Goal: Transaction & Acquisition: Purchase product/service

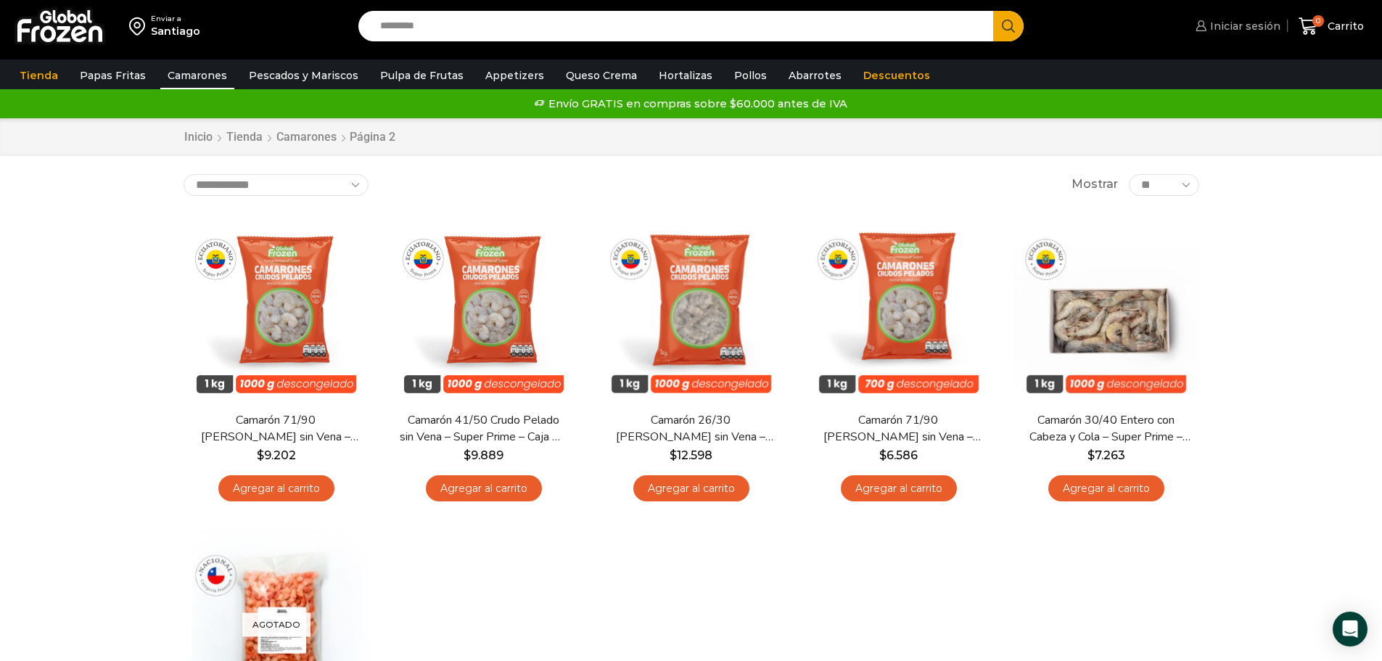
click at [1240, 28] on span "Iniciar sesión" at bounding box center [1243, 26] width 74 height 15
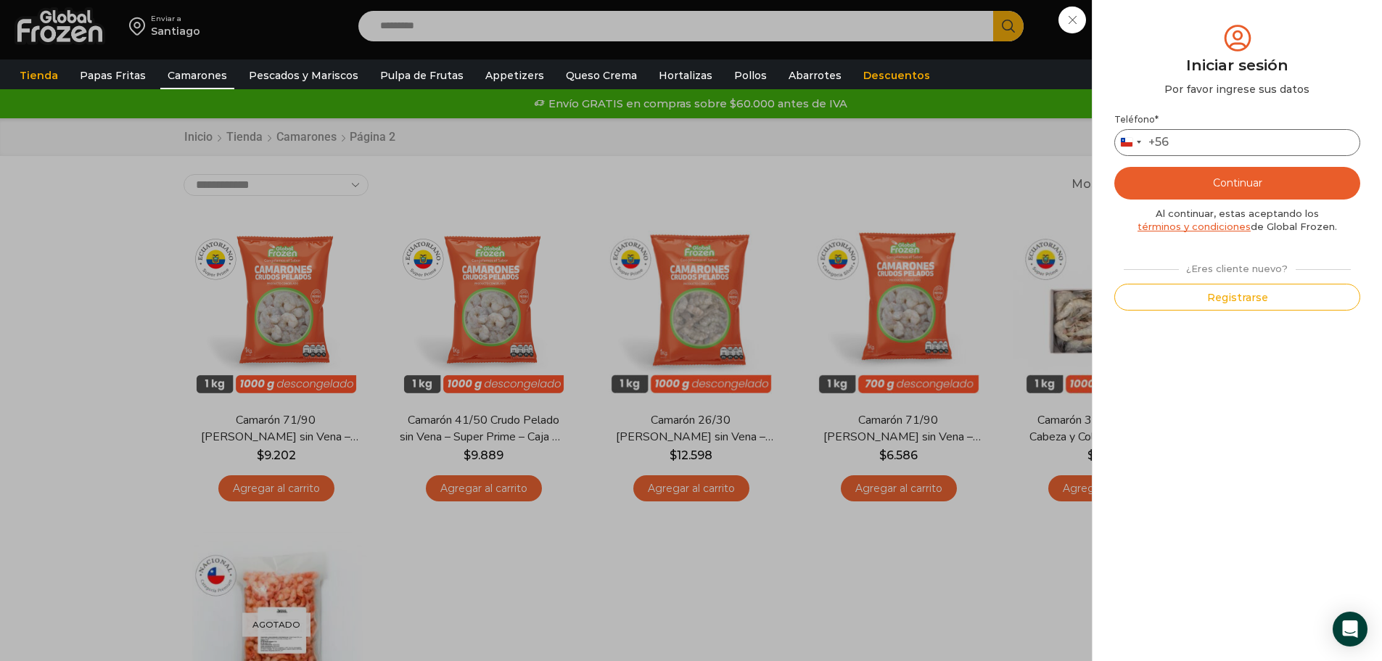
click at [1221, 141] on input "Teléfono *" at bounding box center [1237, 142] width 246 height 27
type input "*********"
click at [1228, 180] on button "Continuar" at bounding box center [1237, 183] width 246 height 33
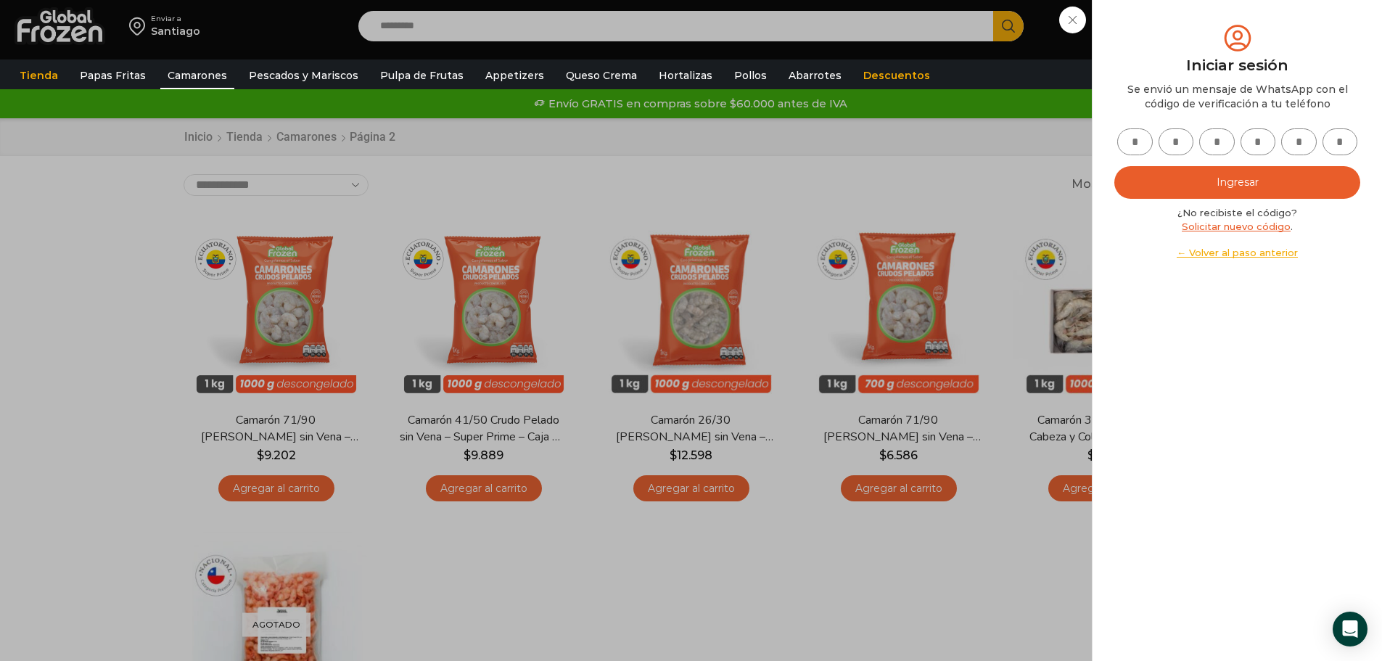
click at [1132, 146] on input "text" at bounding box center [1135, 141] width 36 height 27
type input "*"
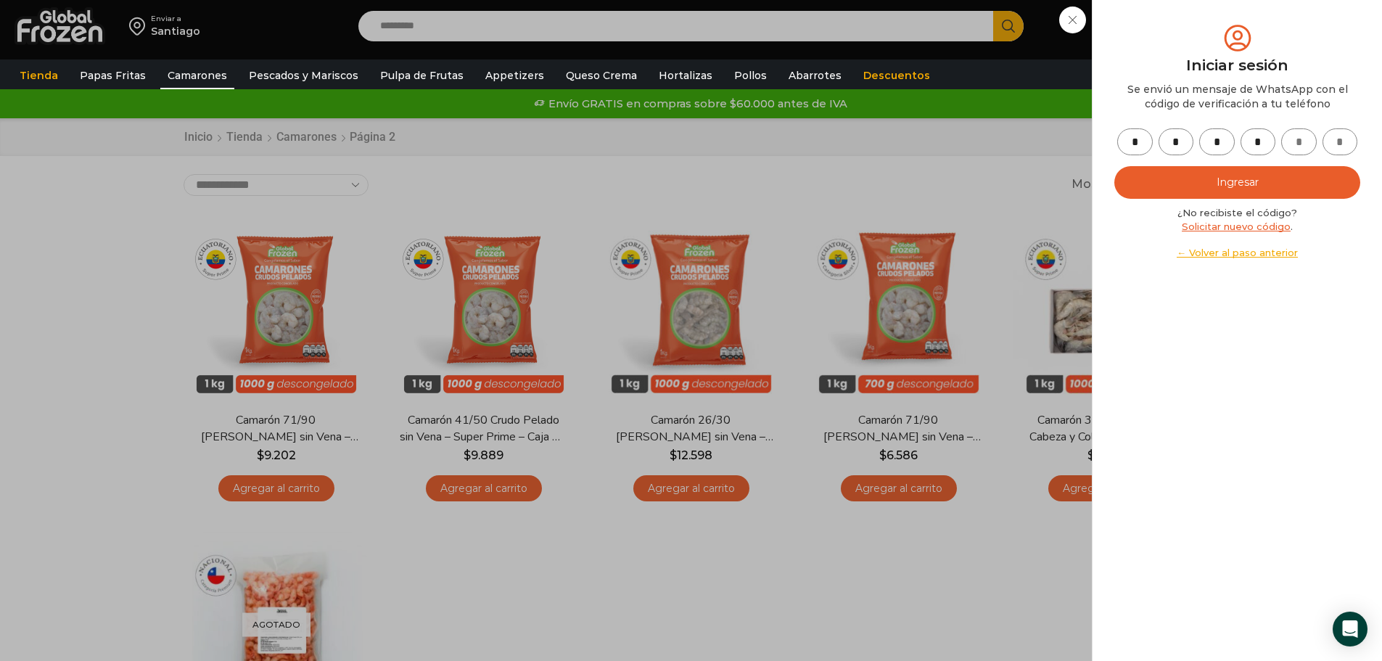
type input "*"
click at [1144, 181] on button "Ingresar" at bounding box center [1237, 182] width 246 height 33
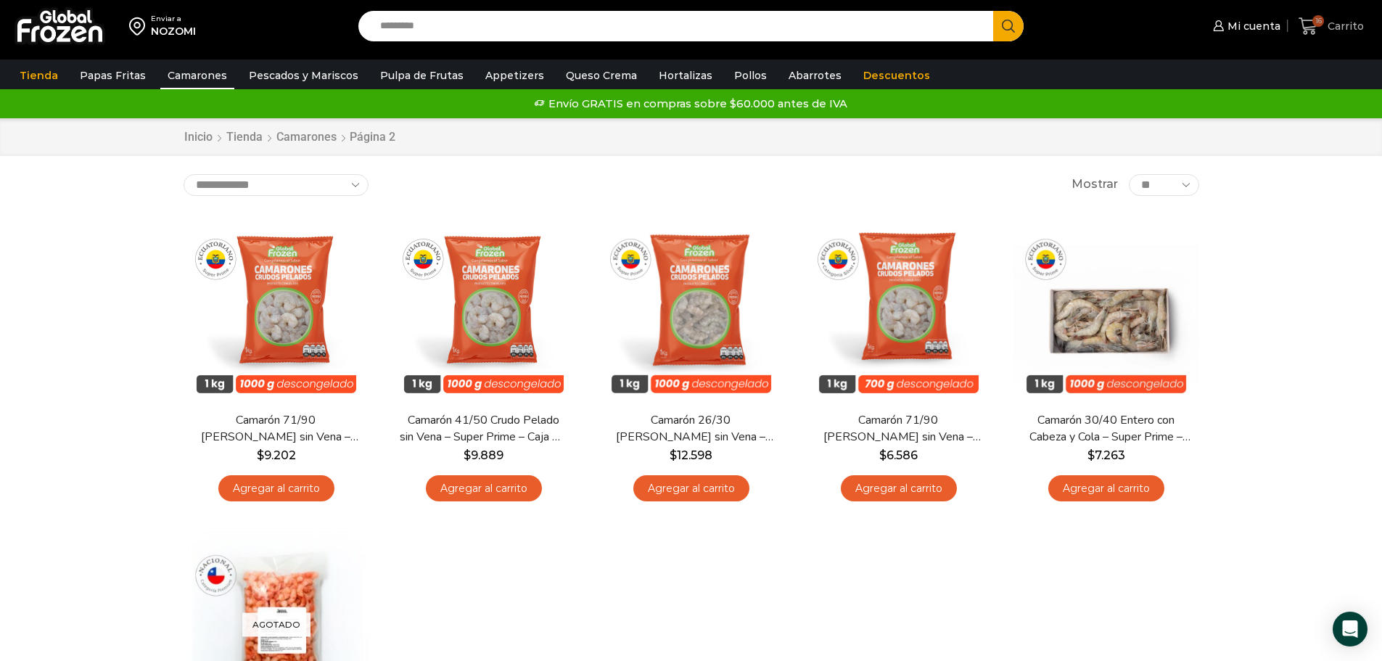
click at [1319, 20] on span "16" at bounding box center [1318, 21] width 12 height 12
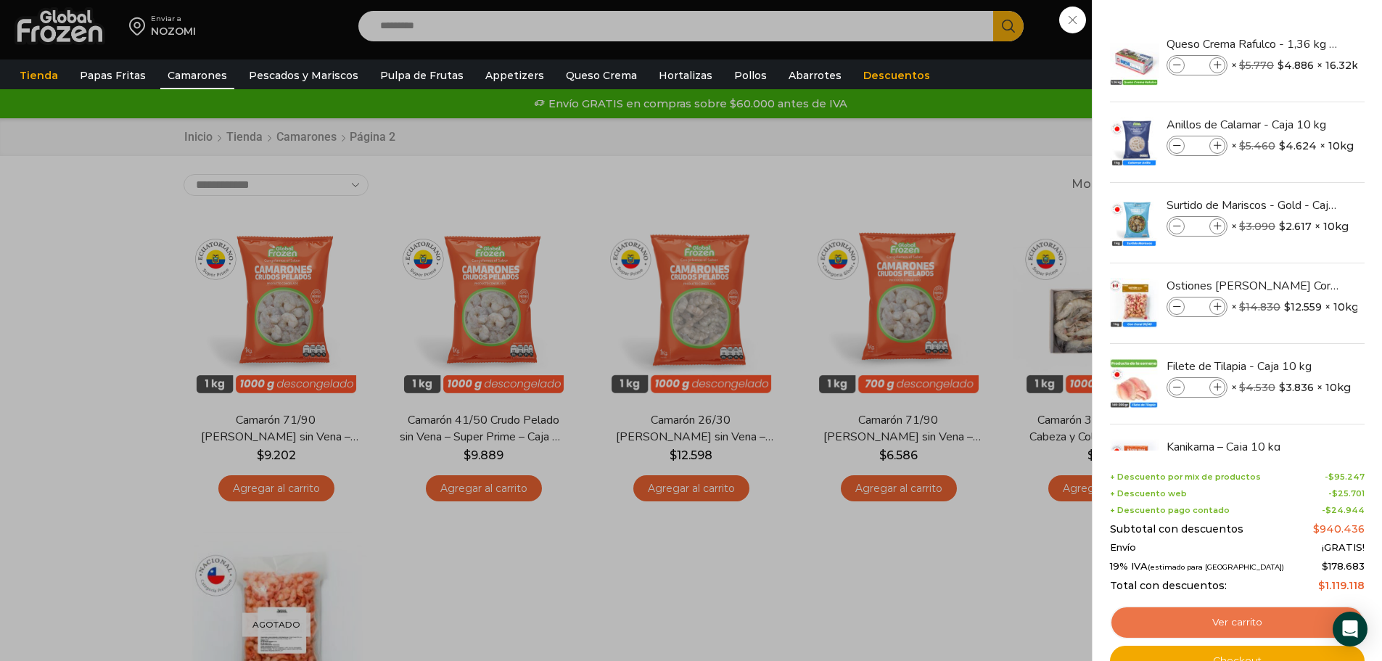
click at [1226, 622] on link "Ver carrito" at bounding box center [1237, 622] width 255 height 33
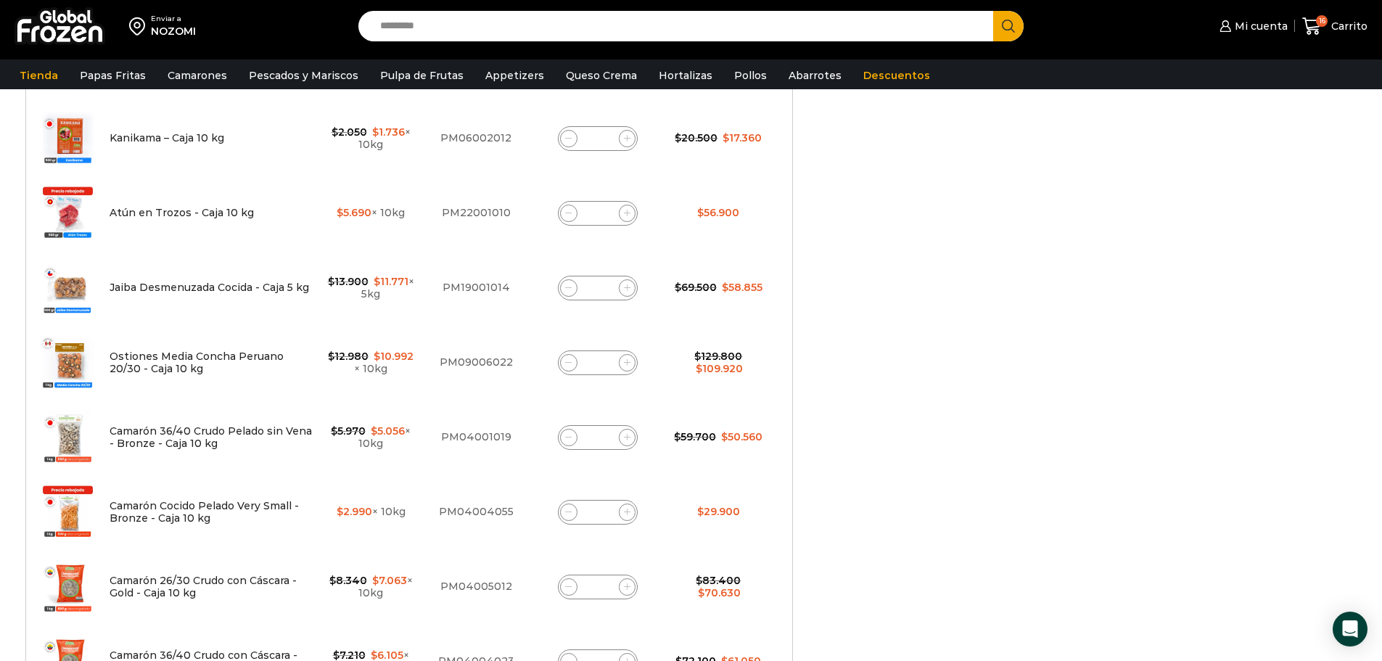
scroll to position [637, 0]
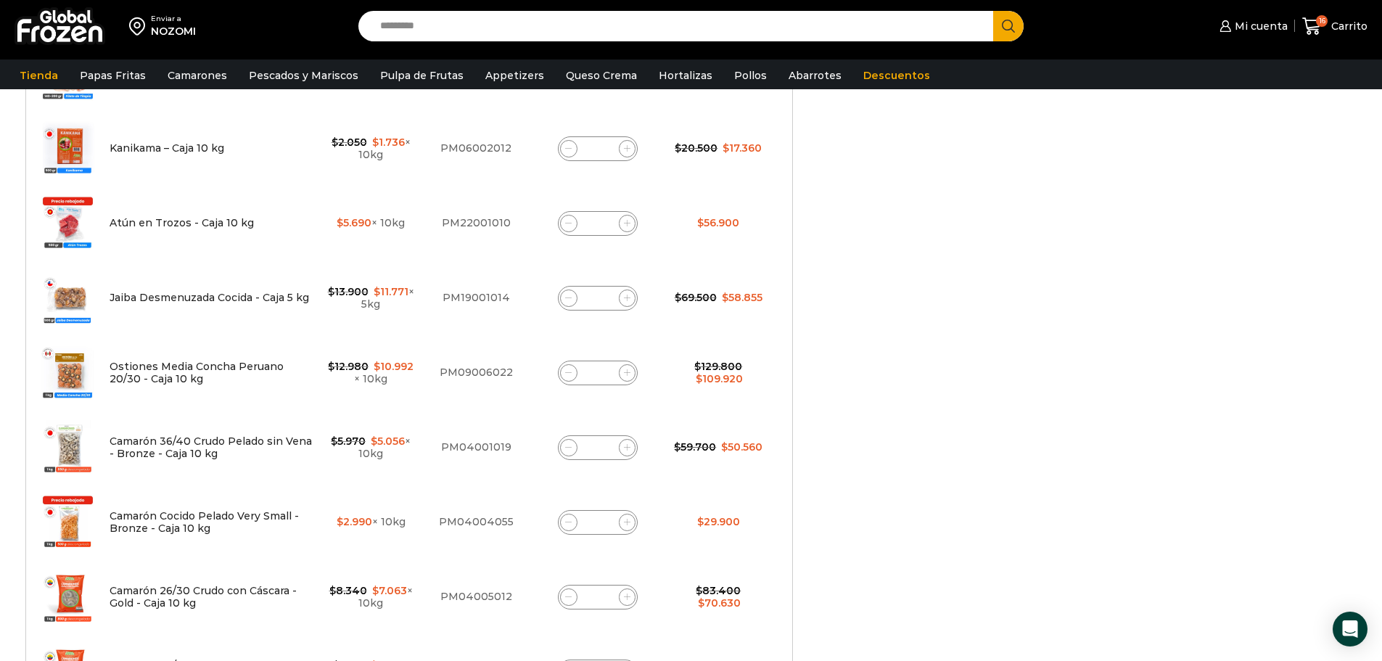
drag, startPoint x: 1392, startPoint y: 108, endPoint x: 1392, endPoint y: 292, distance: 184.2
click at [1381, 292] on html "WordPress WooCommerce Themes Enviar a NOZOMI Search input Search Mi cuenta" at bounding box center [691, 478] width 1382 height 2230
click at [619, 449] on span at bounding box center [627, 447] width 17 height 17
type input "*"
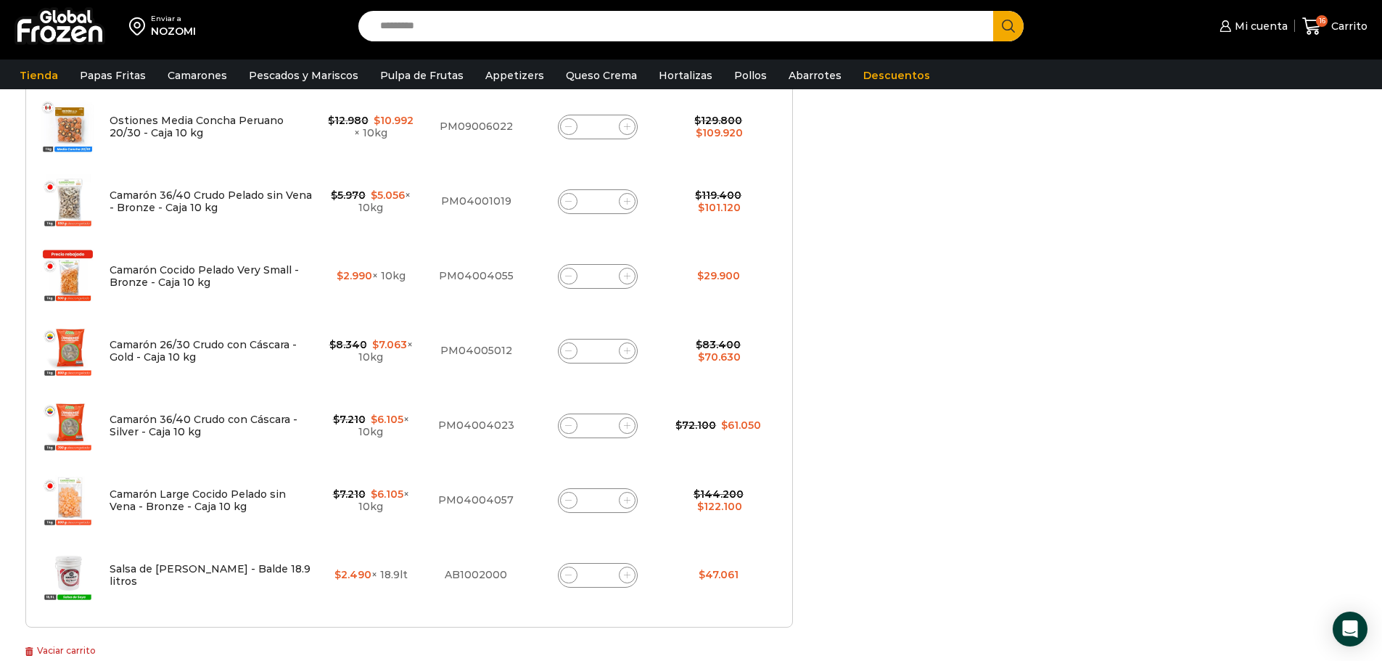
scroll to position [941, 0]
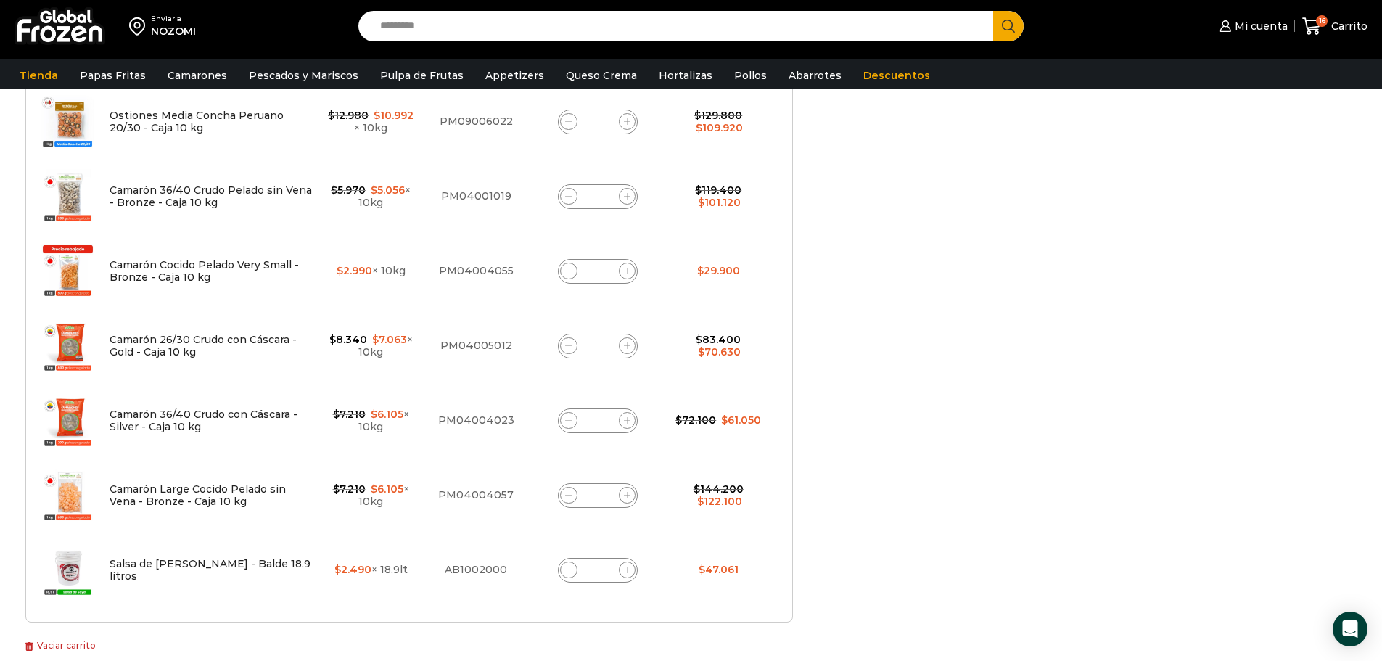
click at [619, 199] on span at bounding box center [627, 196] width 17 height 17
type input "*"
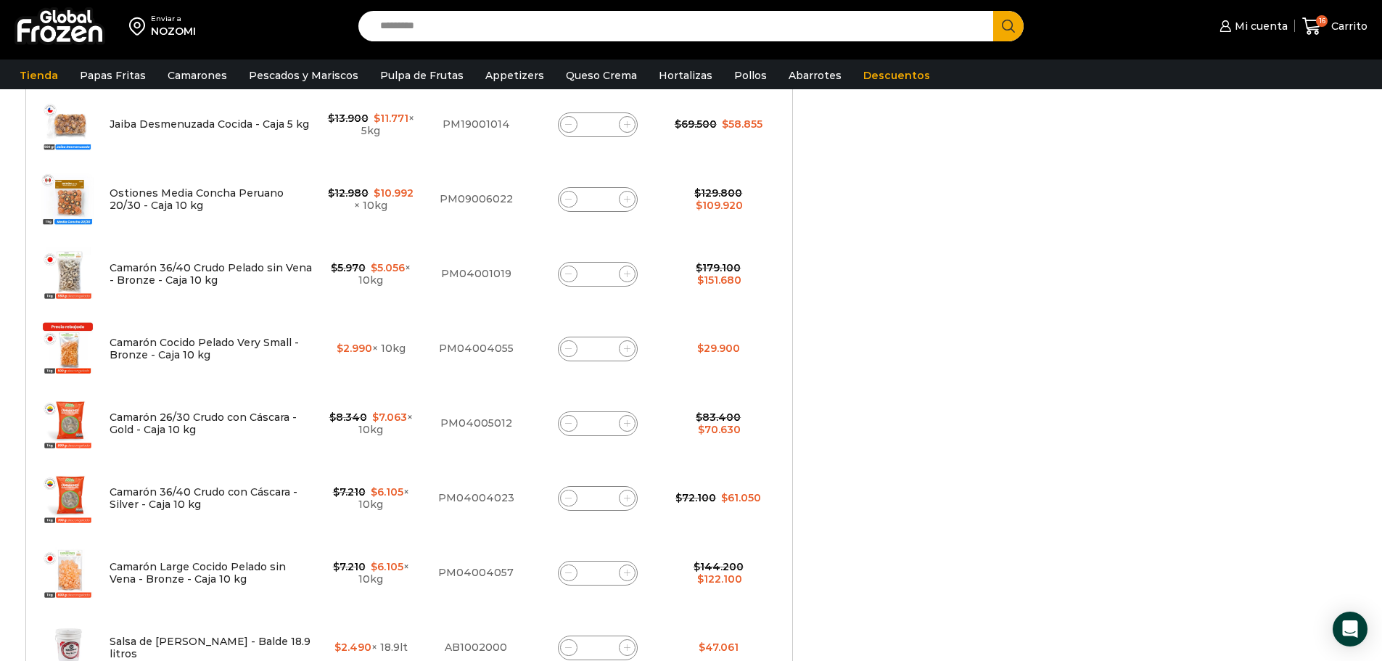
scroll to position [845, 0]
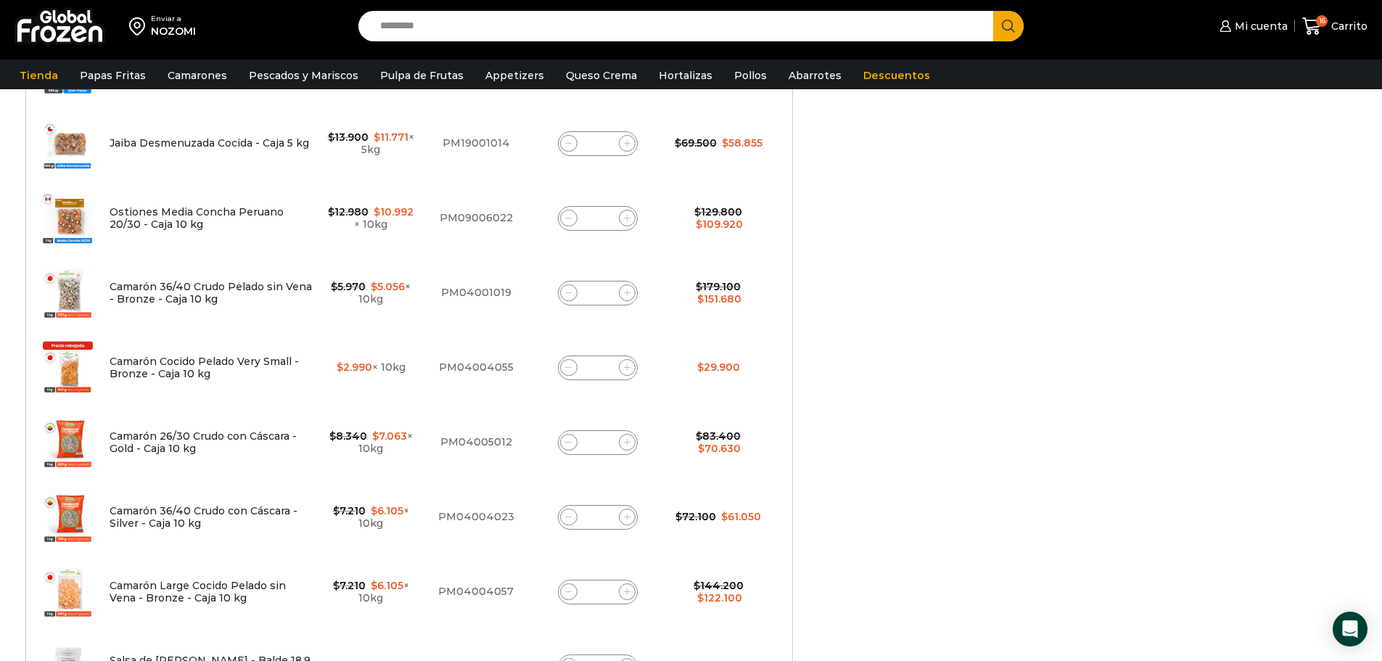
click at [631, 292] on span at bounding box center [627, 292] width 17 height 17
type input "*"
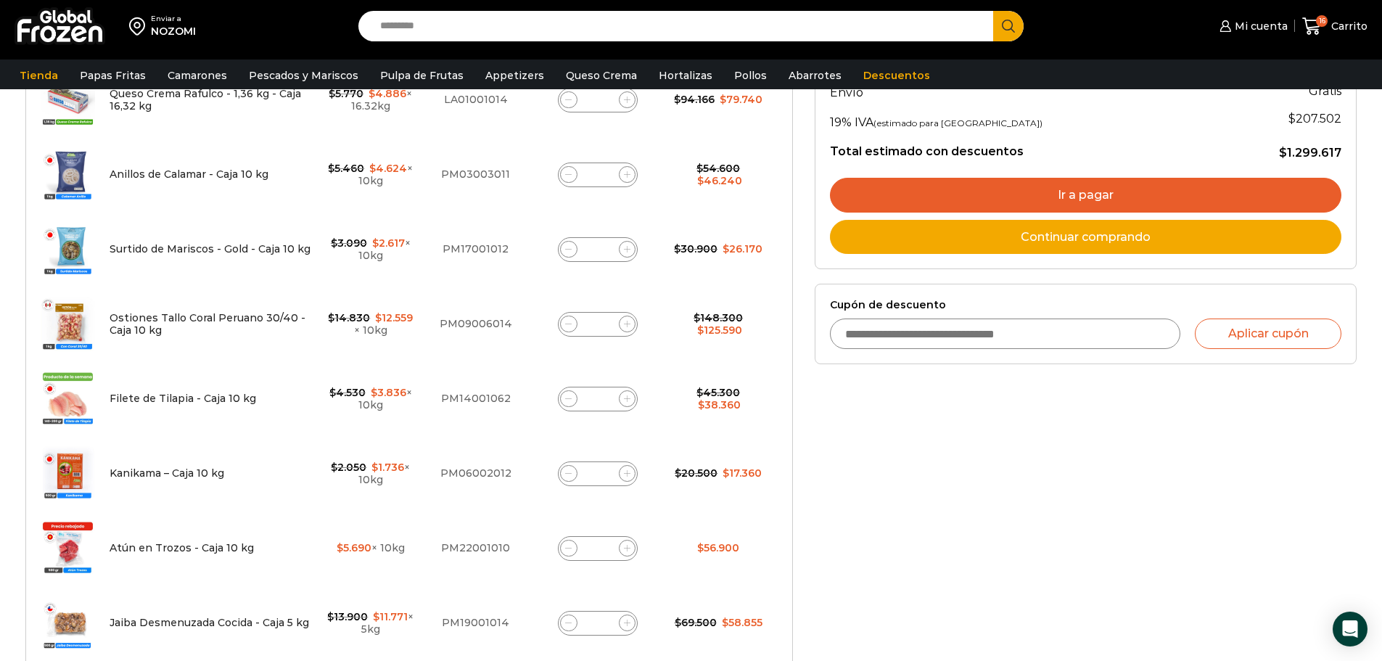
scroll to position [233, 0]
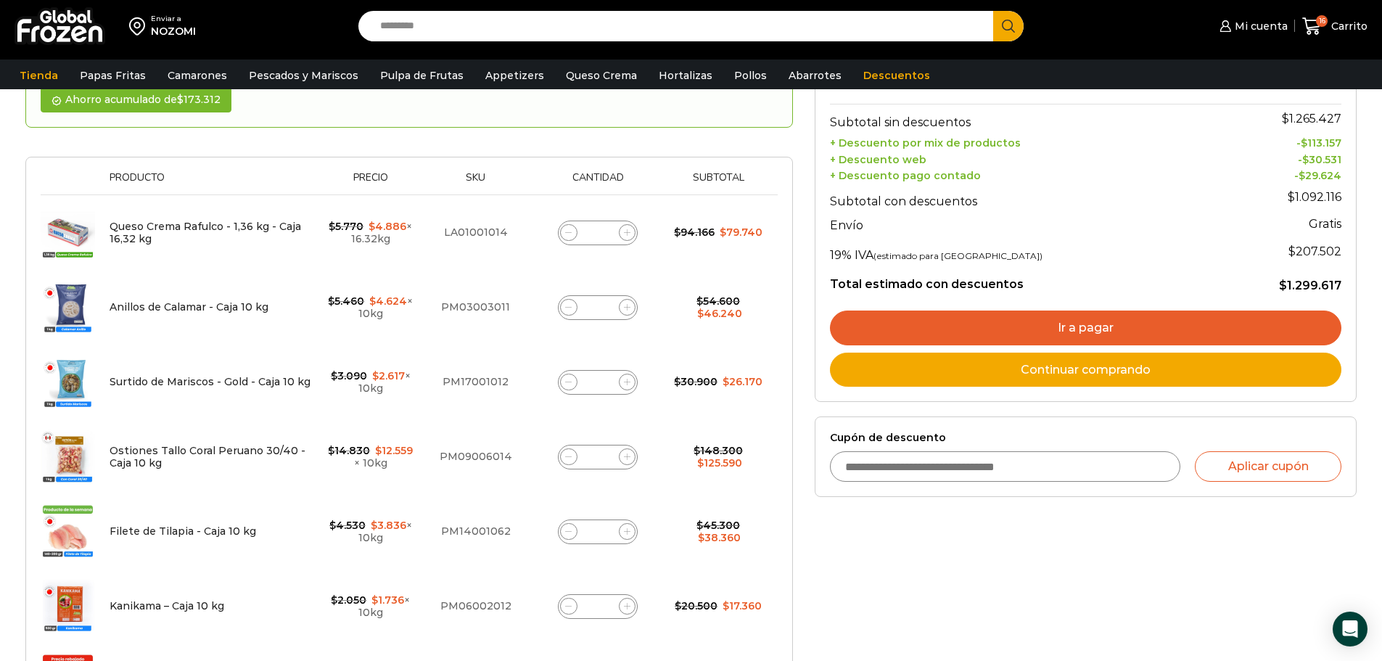
click at [949, 463] on input "Cupón de descuento" at bounding box center [1005, 466] width 351 height 30
type input "********"
click at [1290, 473] on button "Aplicar cupón" at bounding box center [1268, 466] width 147 height 30
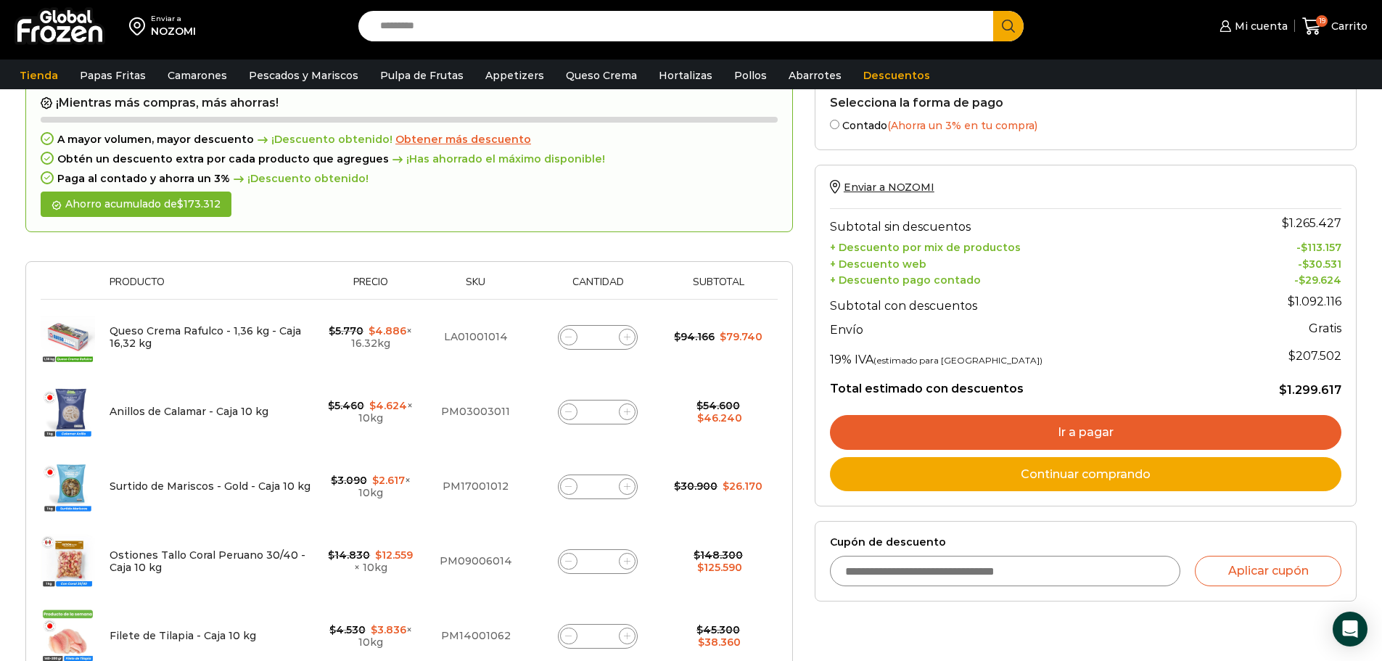
scroll to position [161, 0]
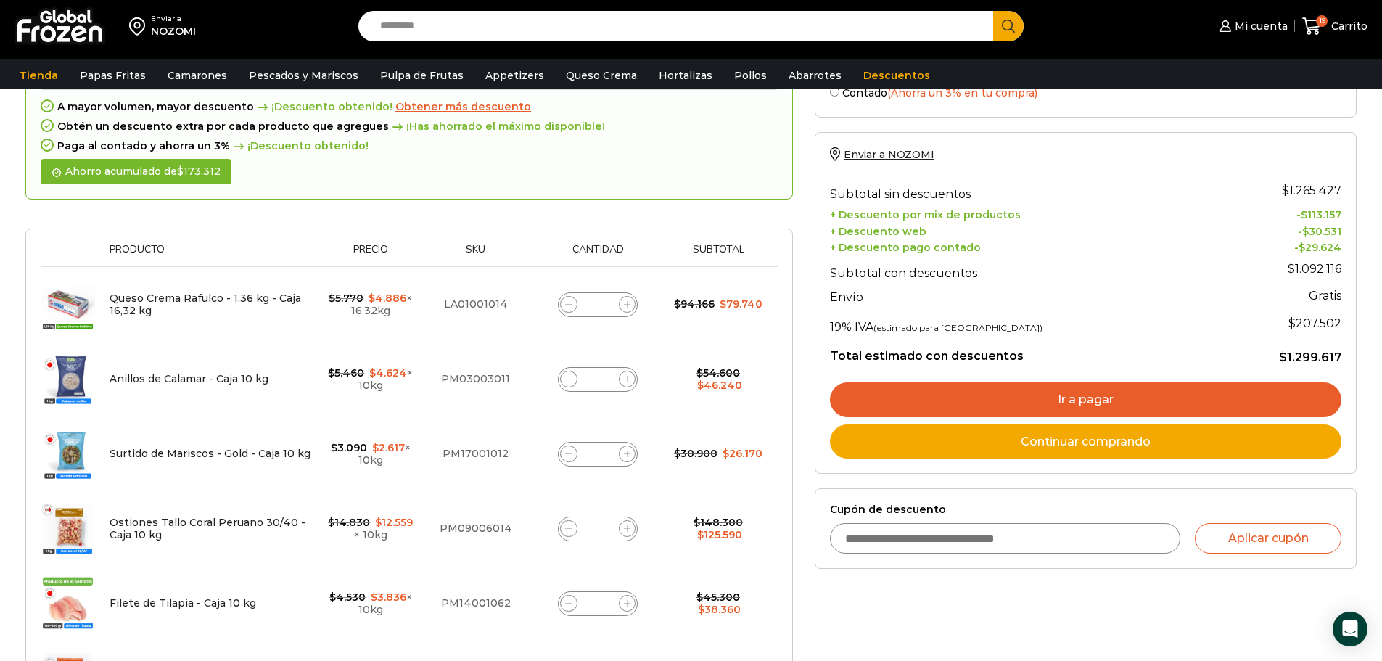
click at [565, 600] on icon at bounding box center [568, 603] width 7 height 7
type input "*"
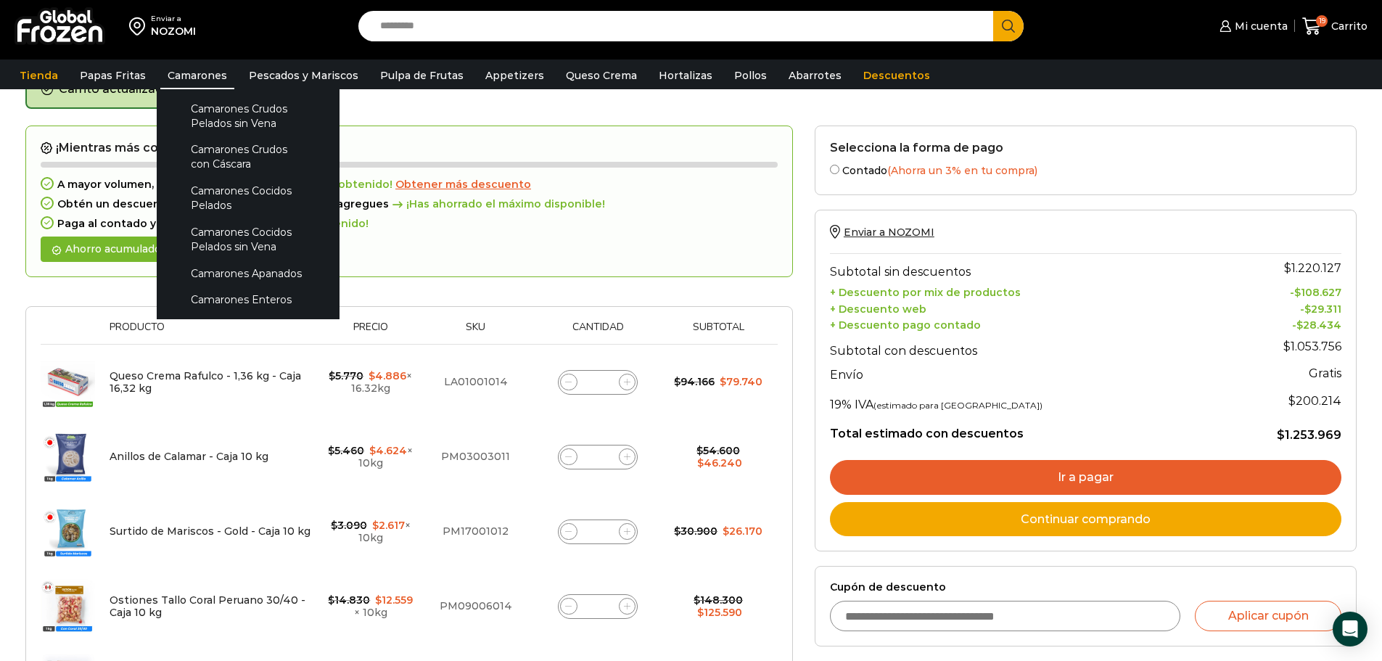
scroll to position [82, 0]
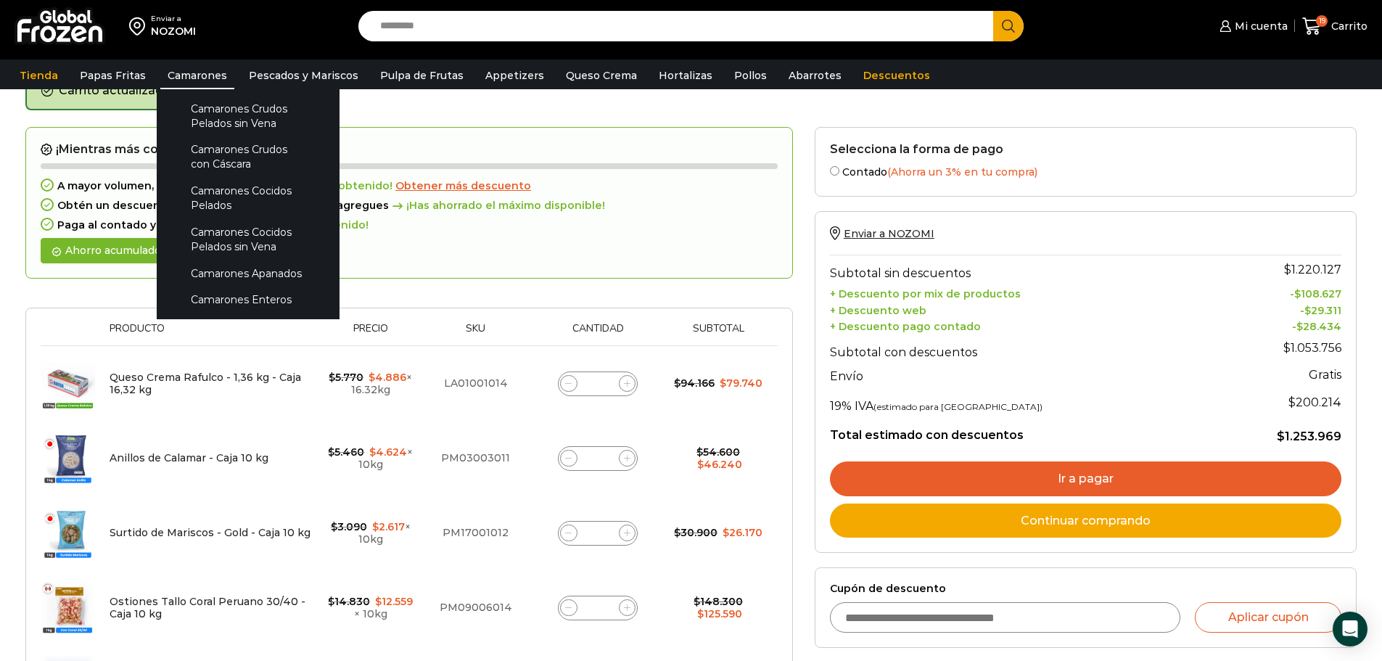
click at [200, 74] on link "Camarones" at bounding box center [197, 76] width 74 height 28
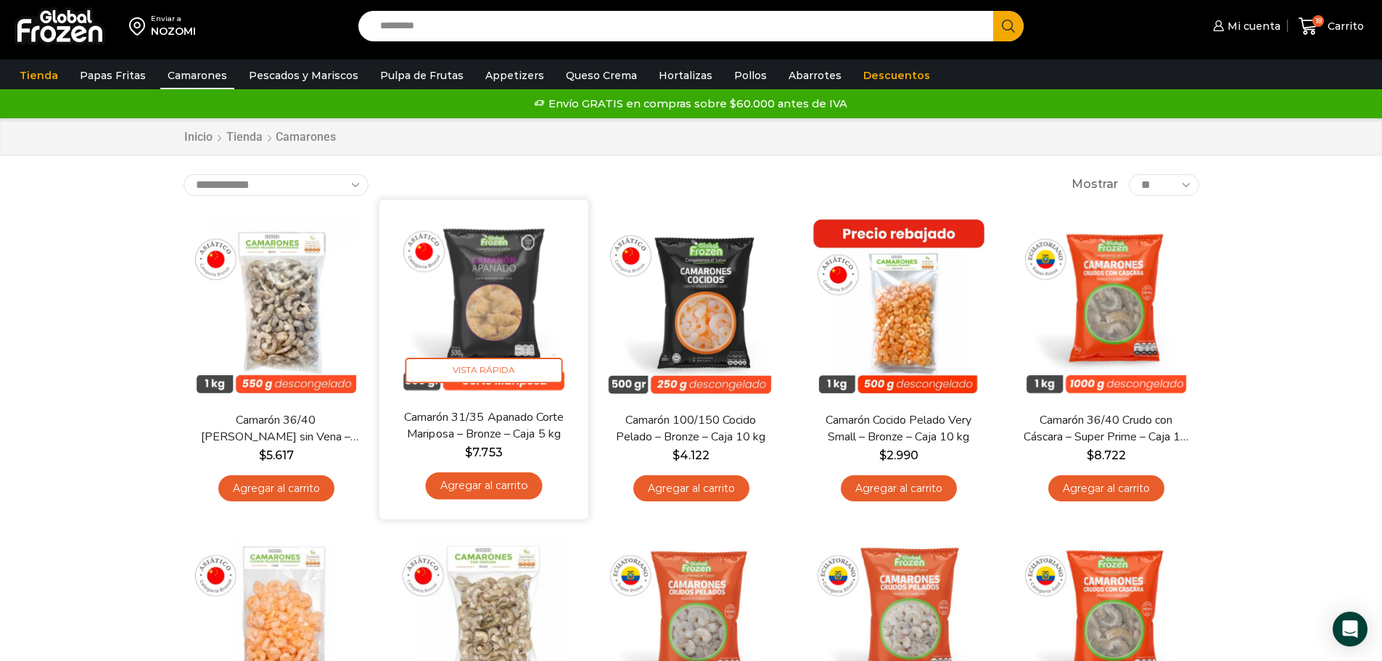
click at [508, 483] on link "Agregar al carrito" at bounding box center [483, 485] width 117 height 27
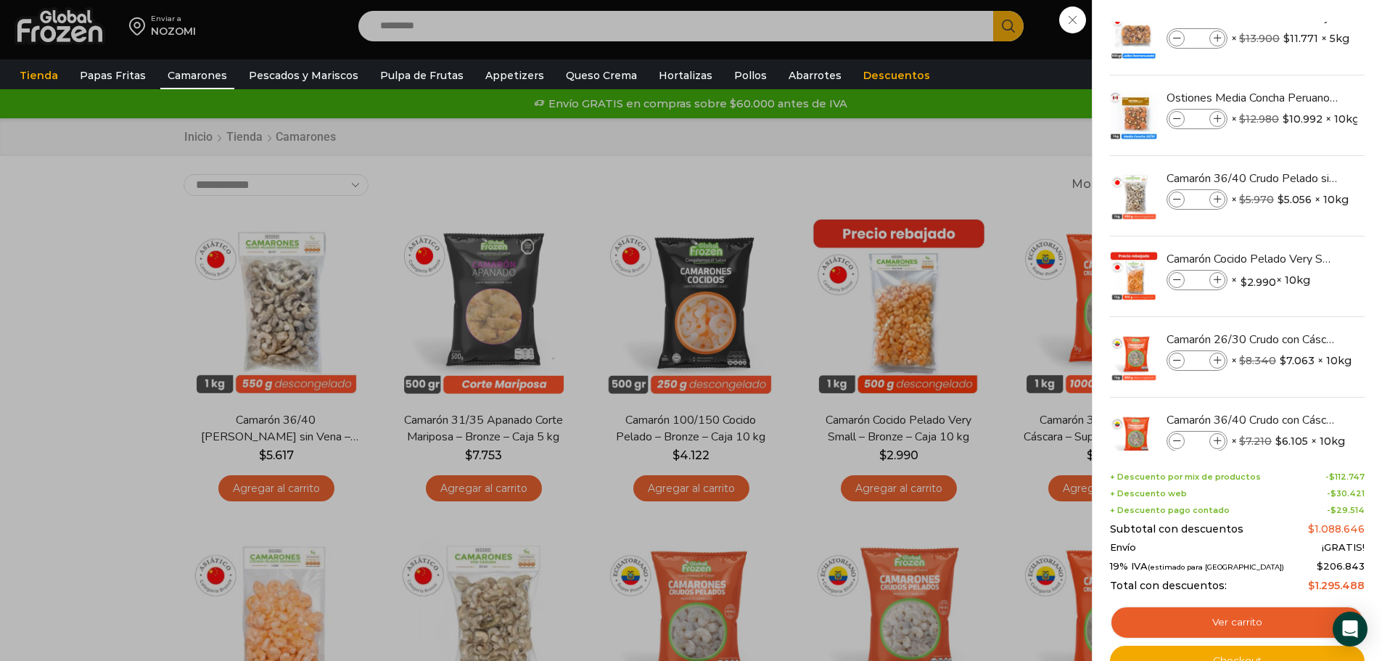
scroll to position [548, 0]
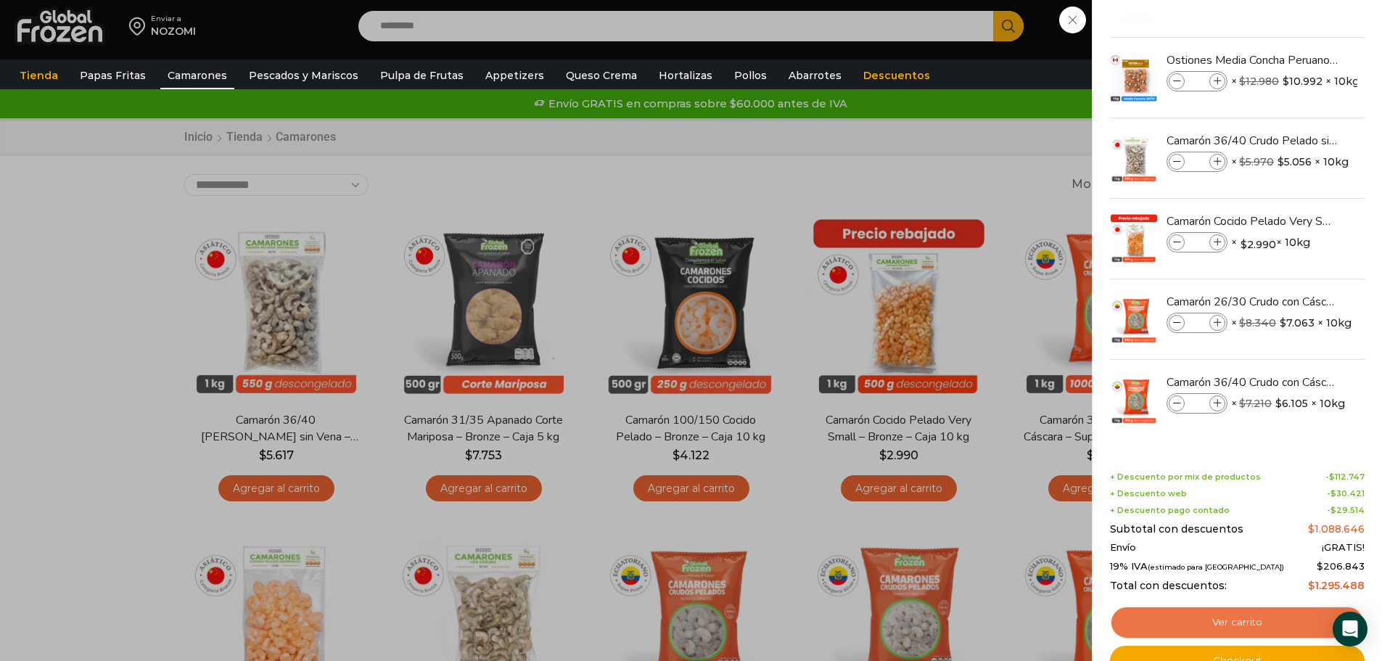
click at [1251, 613] on link "Ver carrito" at bounding box center [1237, 622] width 255 height 33
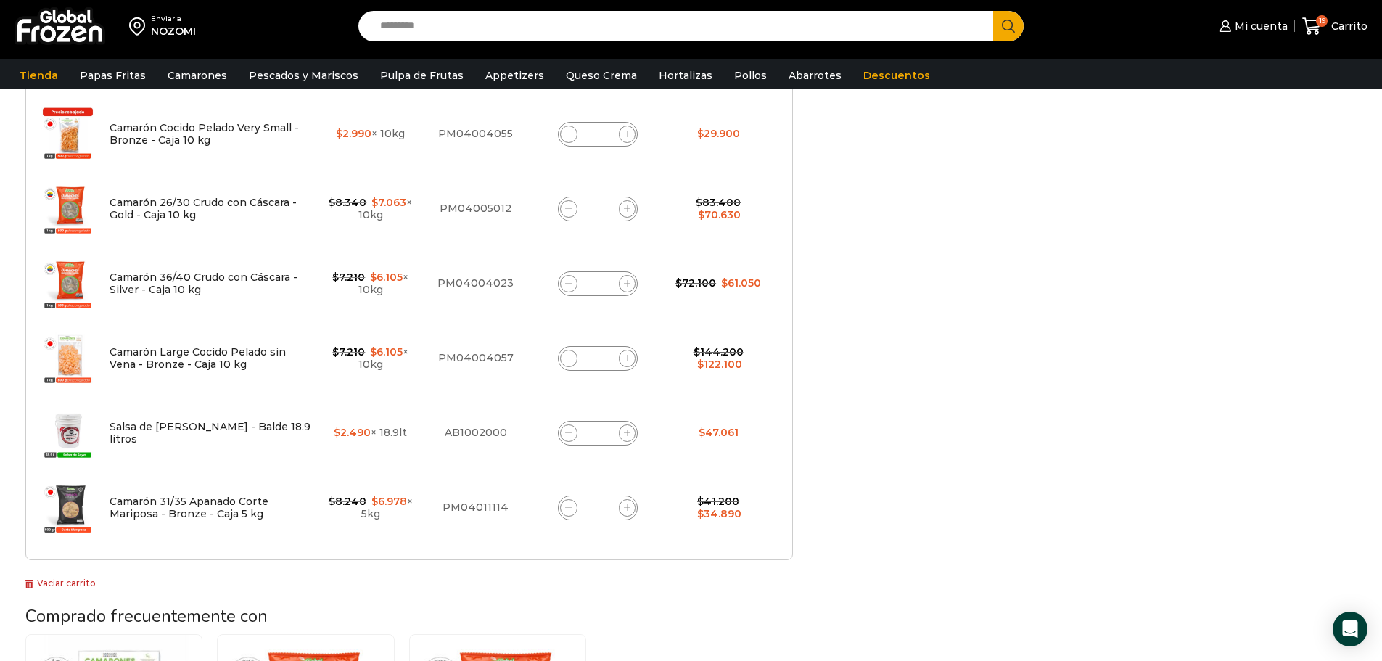
scroll to position [948, 0]
click at [1381, 387] on html "WordPress WooCommerce Themes Enviar a NOZOMI Search input Search Mi cuenta" at bounding box center [691, 167] width 1382 height 2230
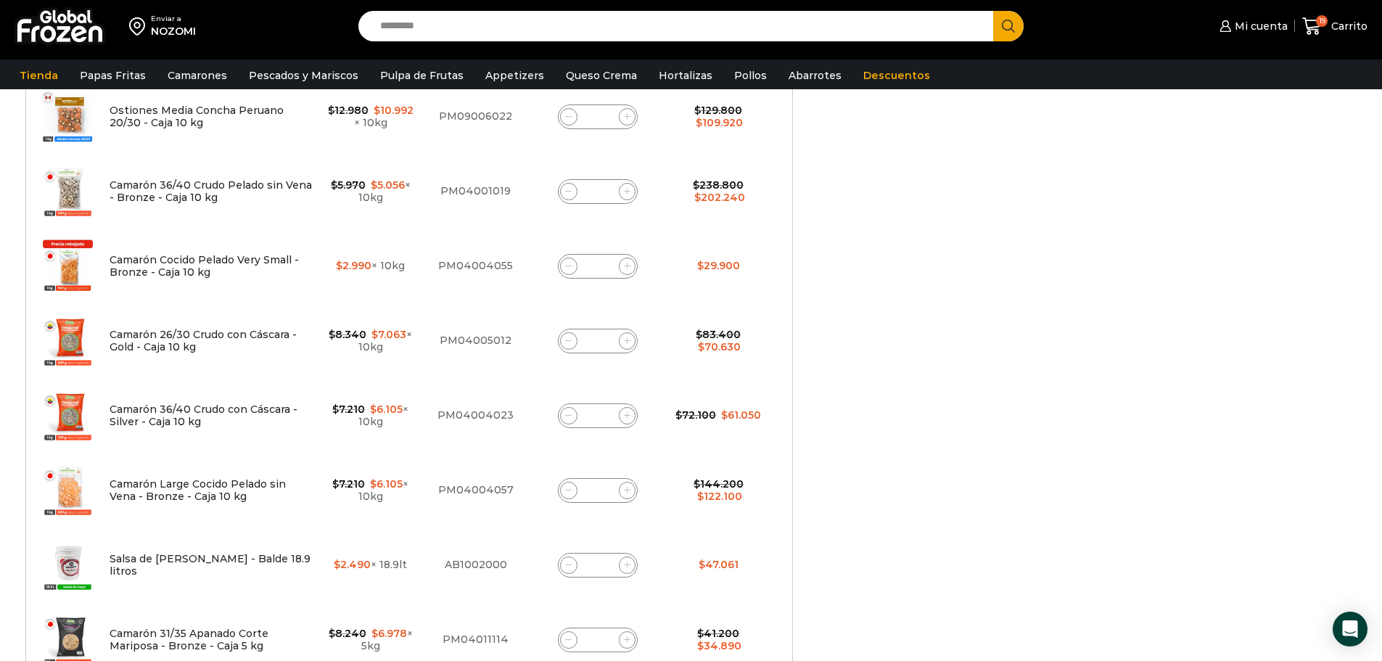
scroll to position [844, 0]
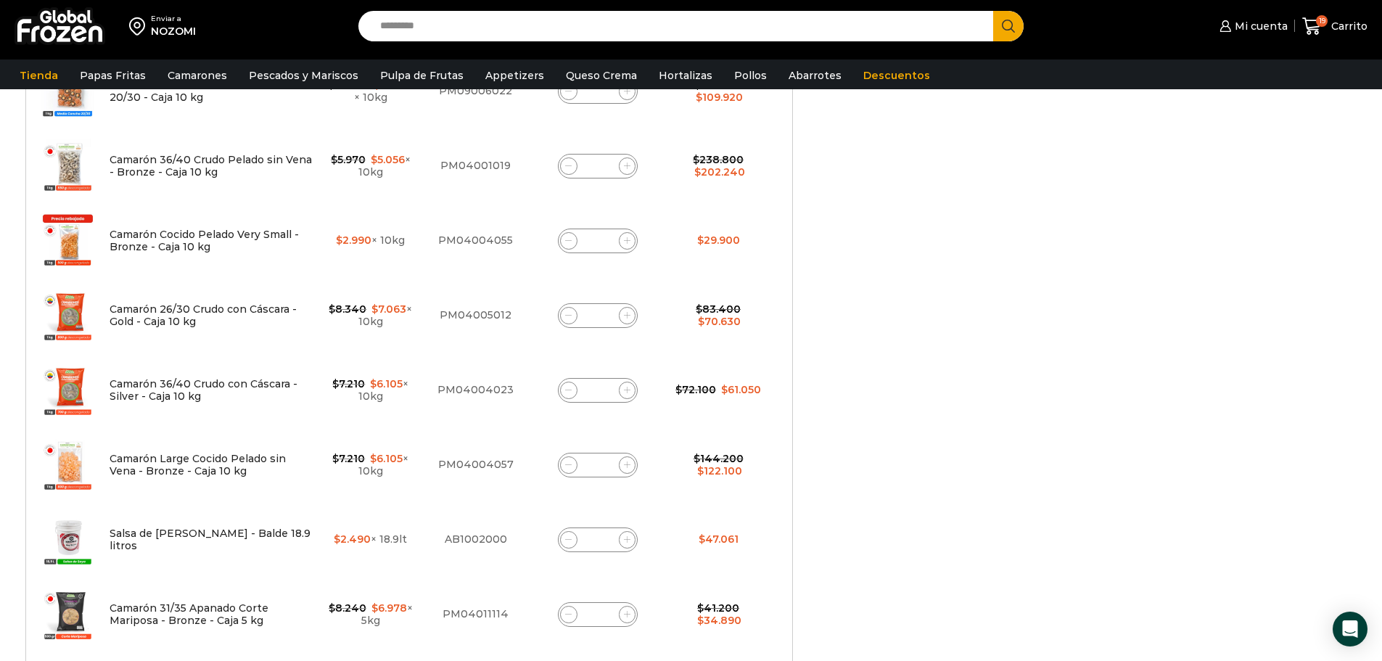
click at [571, 389] on icon at bounding box center [568, 390] width 7 height 7
type input "*"
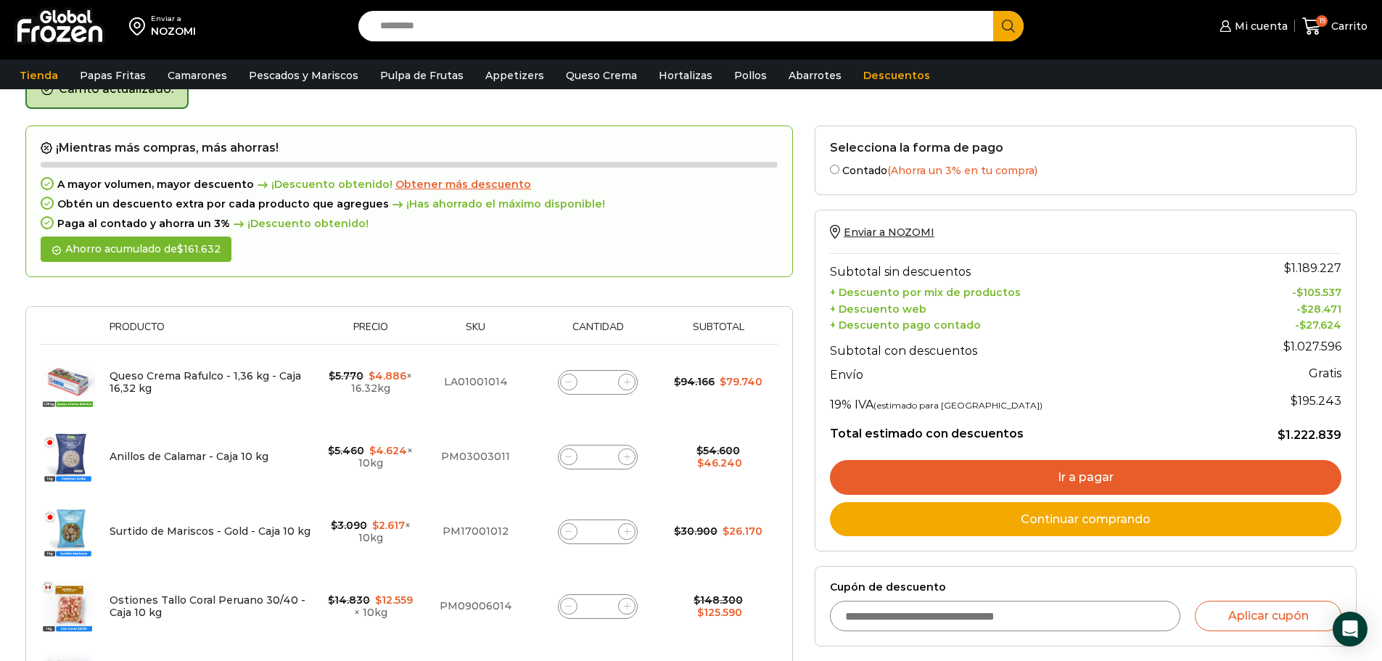
scroll to position [82, 0]
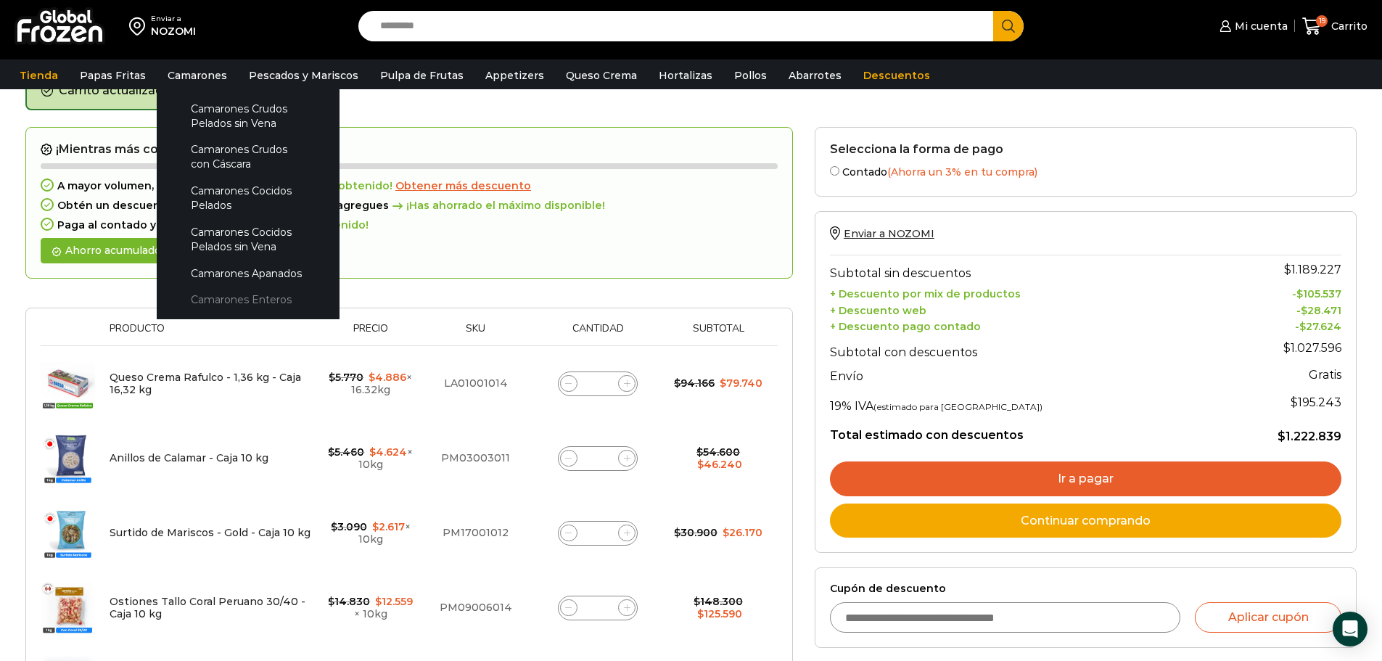
click at [224, 291] on link "Camarones Enteros" at bounding box center [248, 299] width 154 height 27
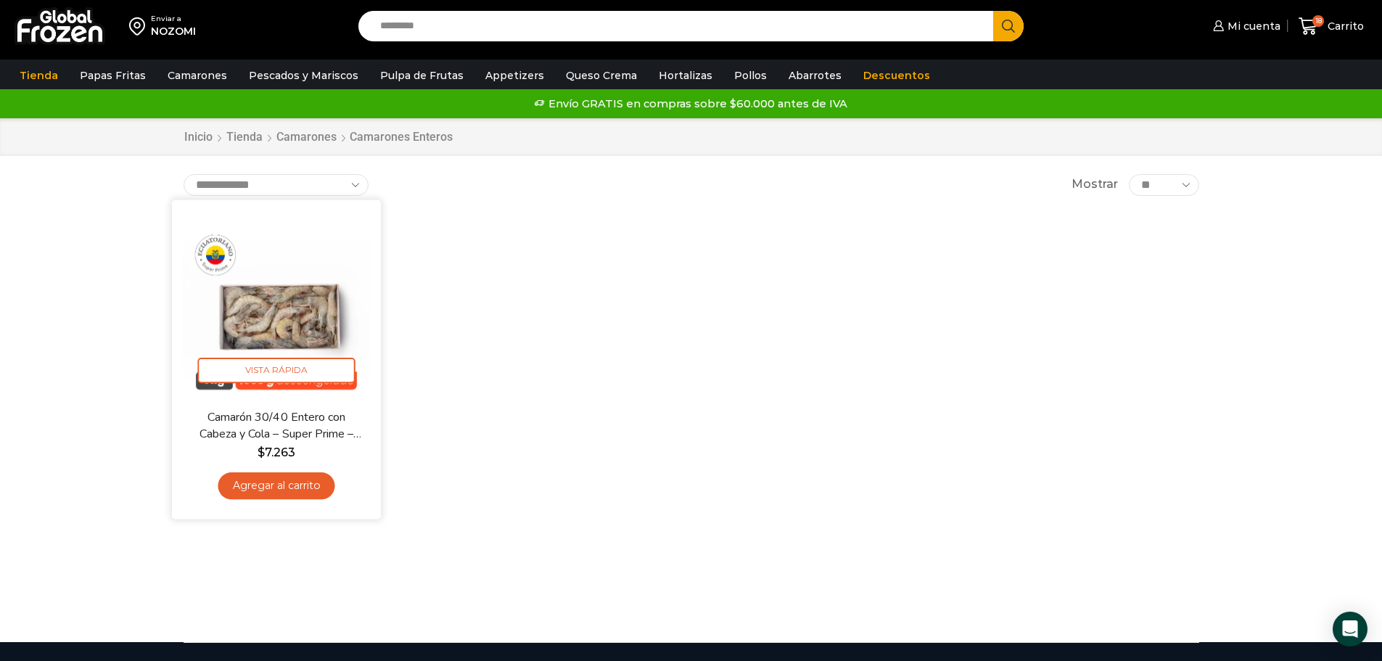
click at [257, 308] on img at bounding box center [276, 303] width 187 height 187
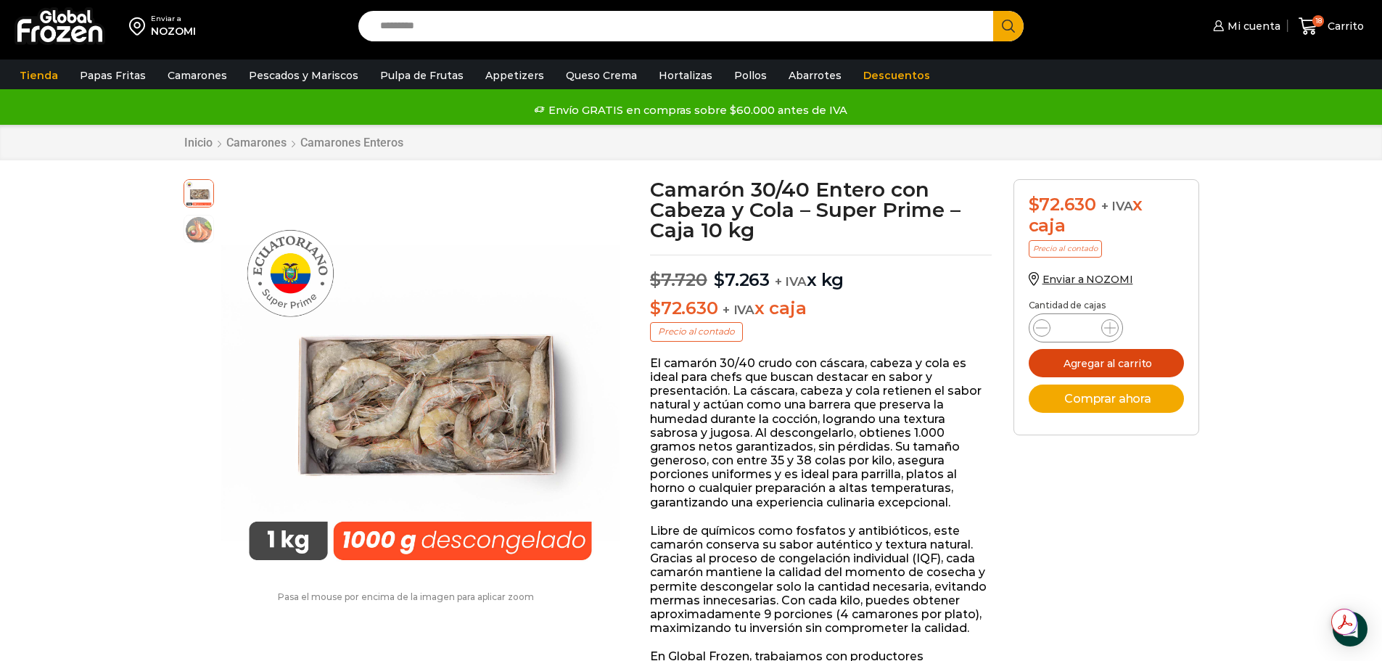
click at [1078, 356] on button "Agregar al carrito" at bounding box center [1105, 363] width 155 height 28
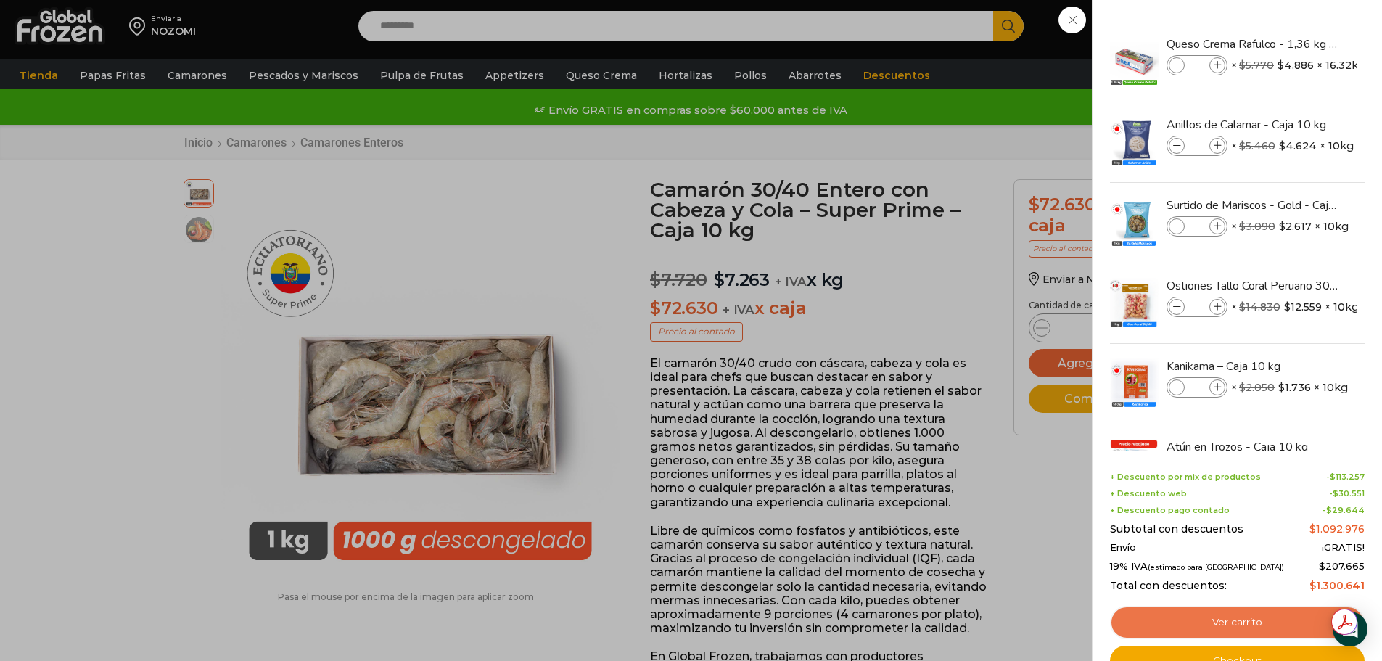
click at [1160, 609] on link "Ver carrito" at bounding box center [1237, 622] width 255 height 33
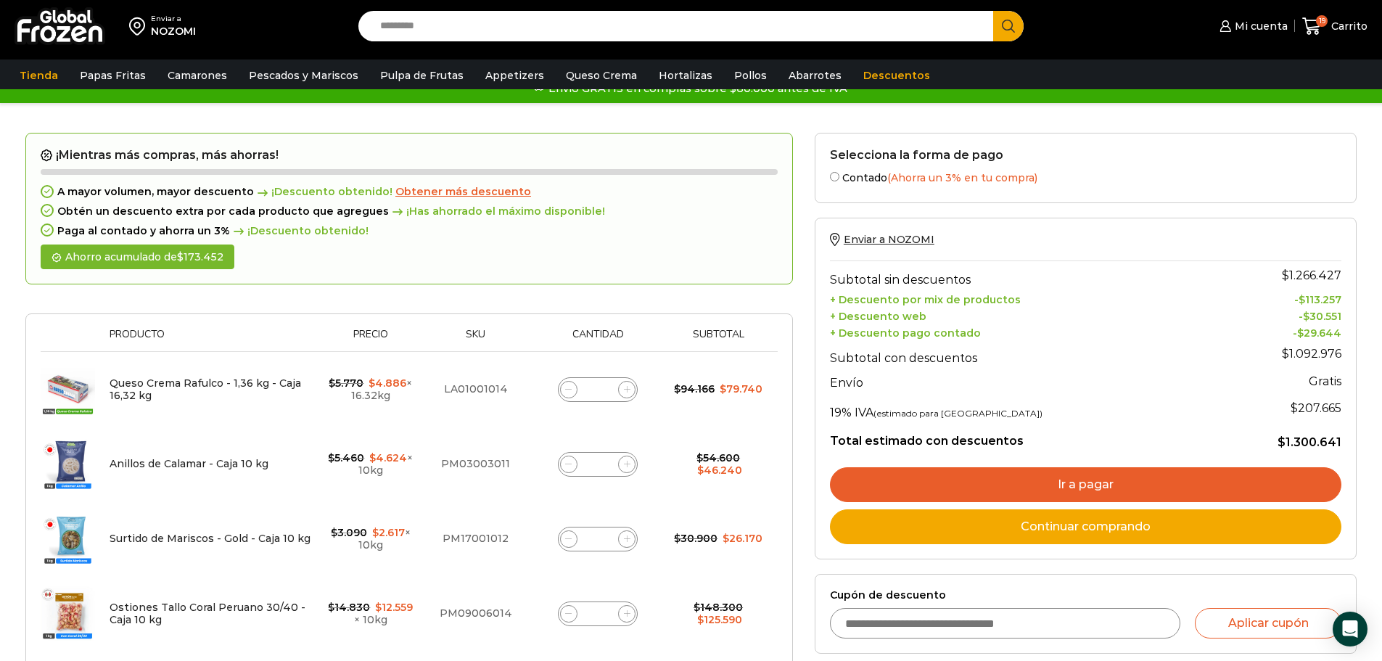
scroll to position [10, 0]
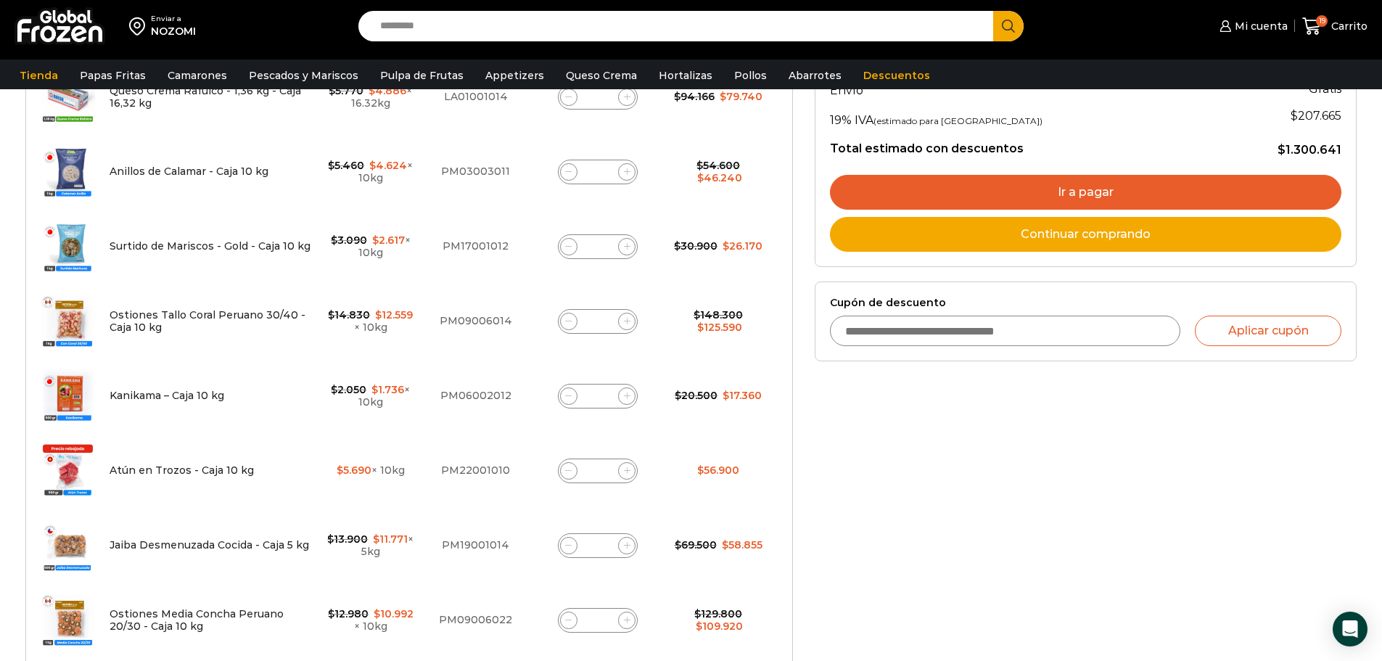
scroll to position [368, 0]
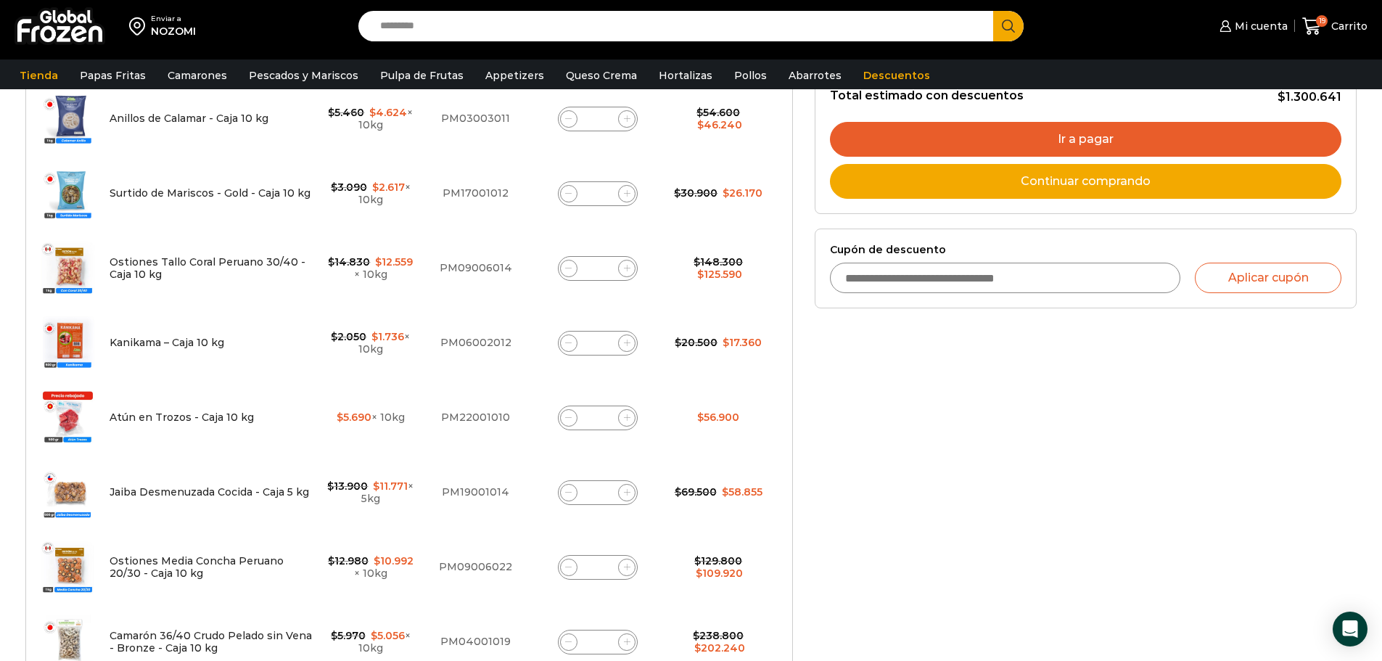
click at [624, 194] on icon at bounding box center [627, 193] width 7 height 7
type input "*"
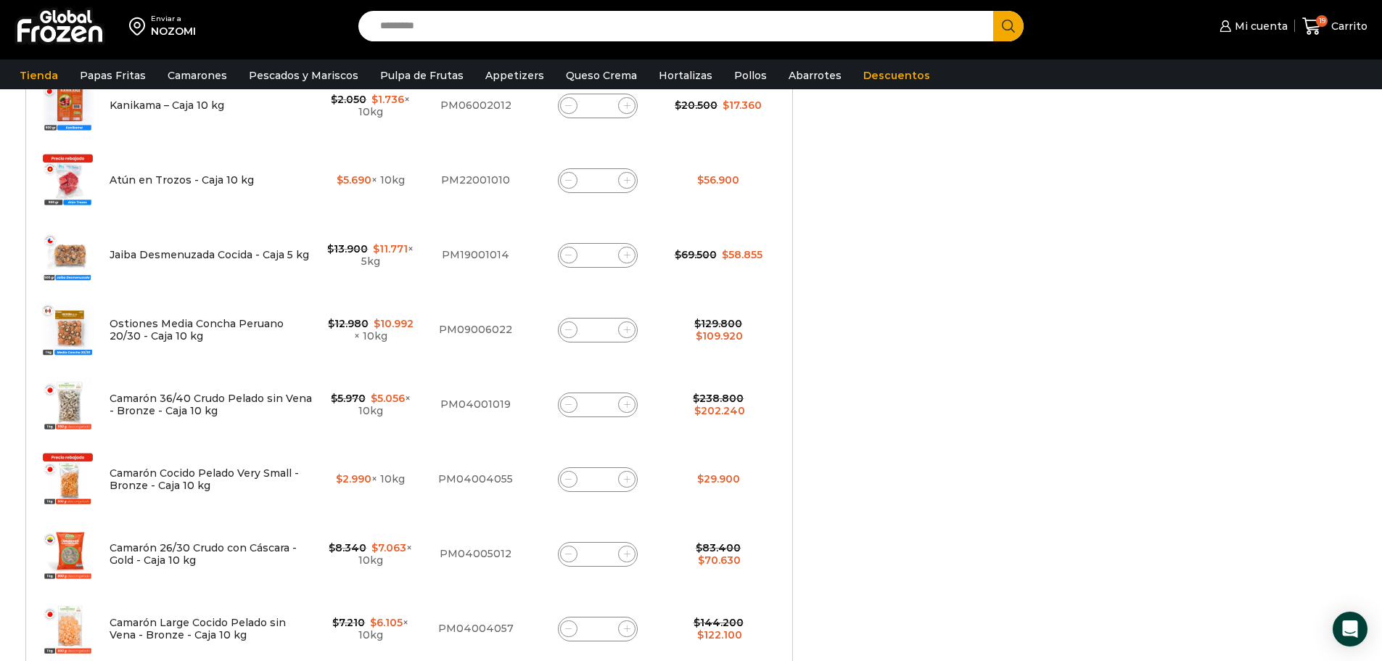
scroll to position [667, 0]
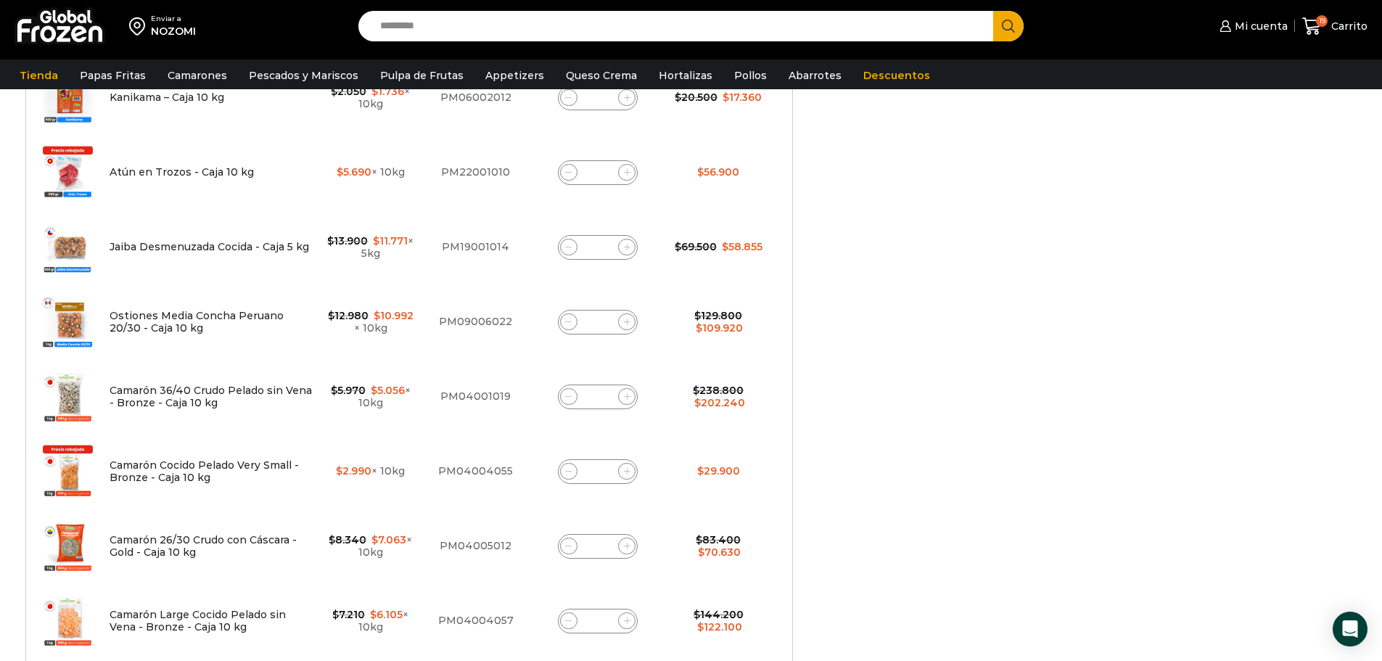
click at [627, 179] on span at bounding box center [626, 172] width 17 height 17
type input "*"
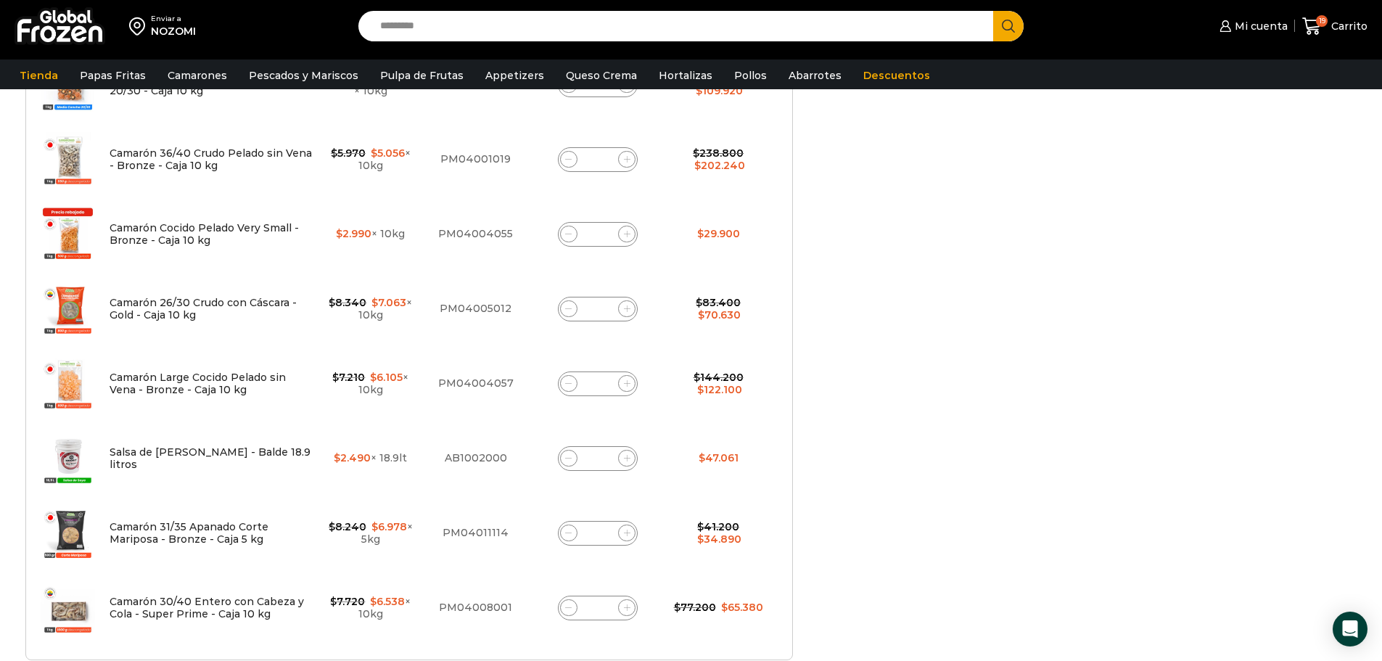
scroll to position [902, 0]
click at [627, 535] on icon at bounding box center [627, 535] width 7 height 7
type input "*"
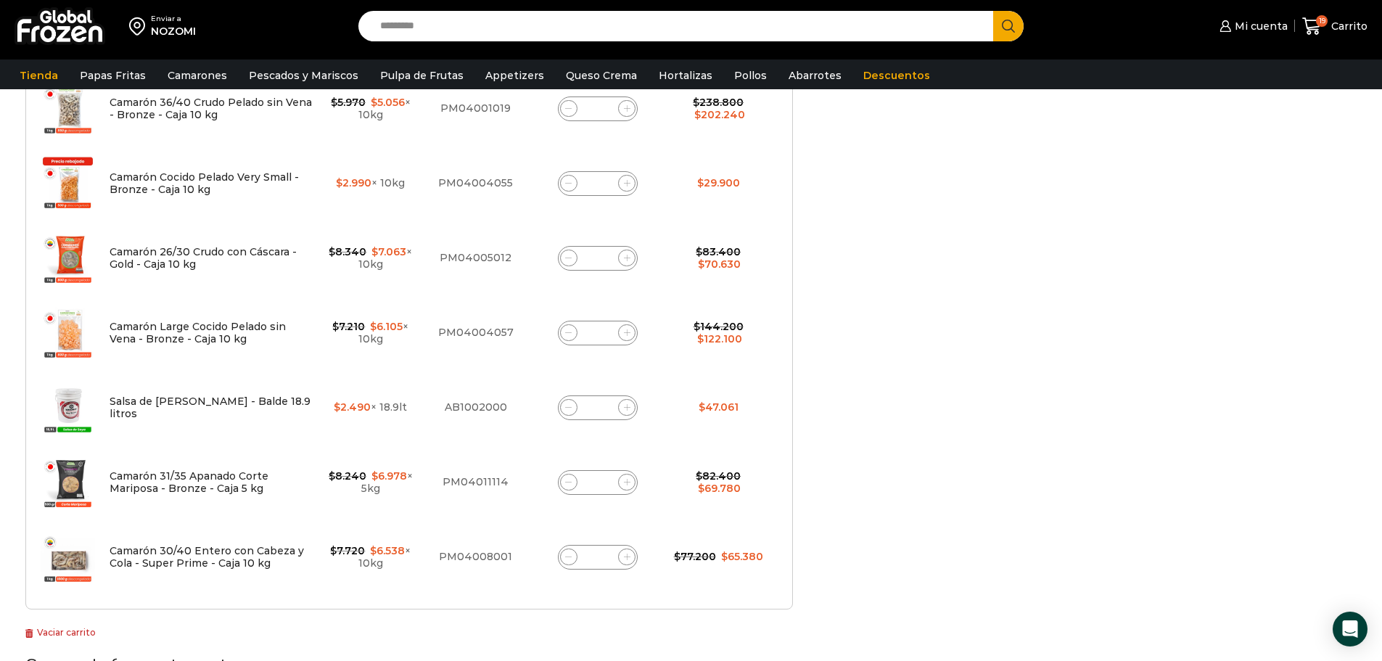
scroll to position [960, 0]
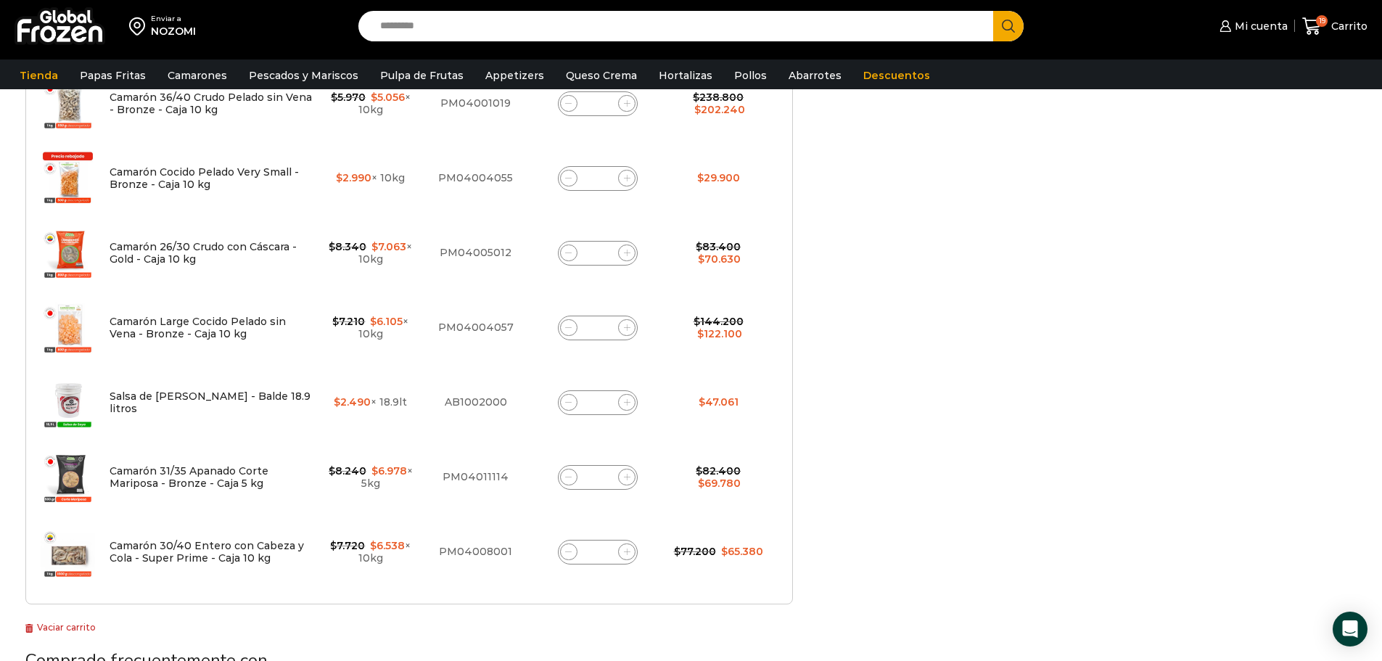
click at [572, 405] on span at bounding box center [568, 402] width 17 height 17
type input "*"
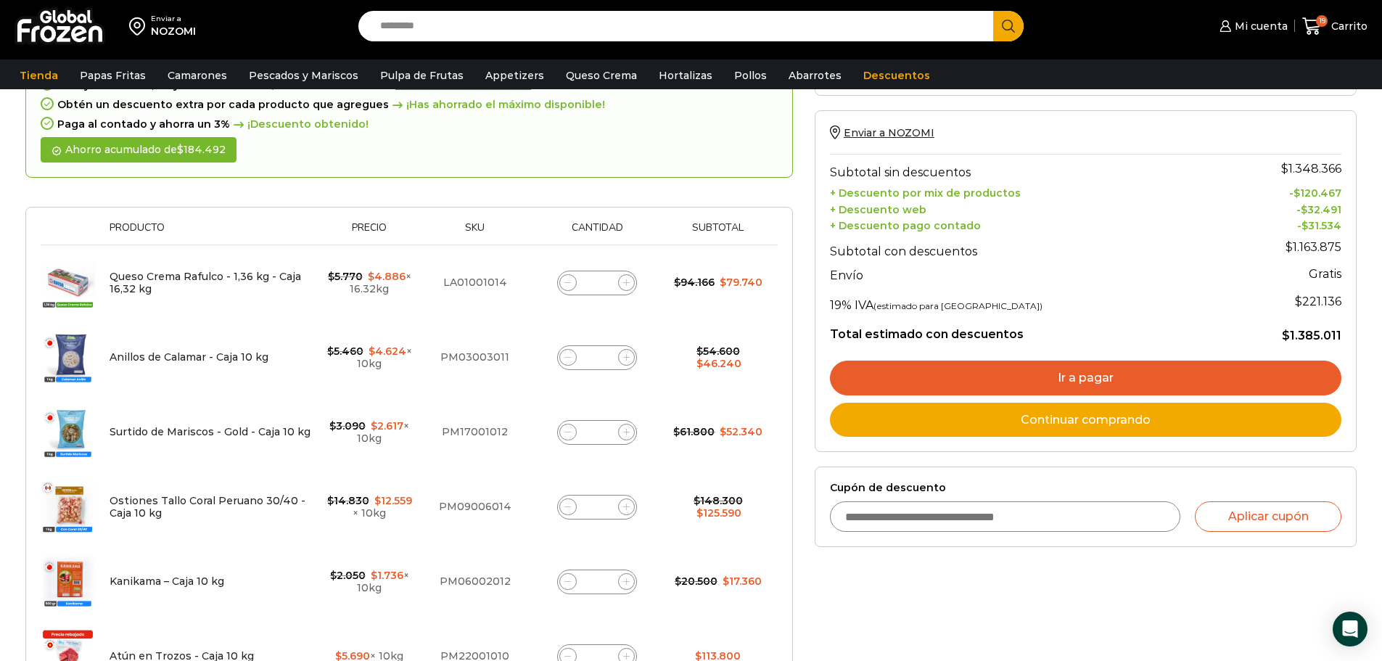
scroll to position [102, 0]
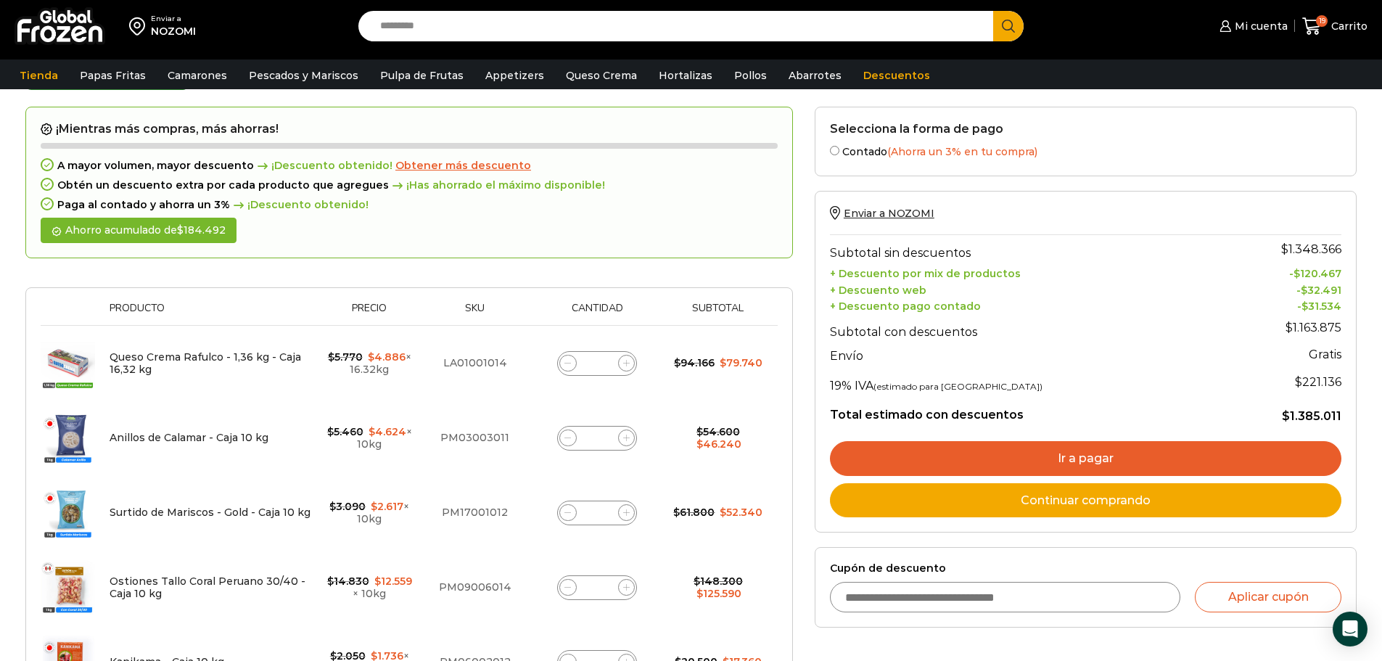
click at [1083, 463] on link "Ir a pagar" at bounding box center [1085, 458] width 511 height 35
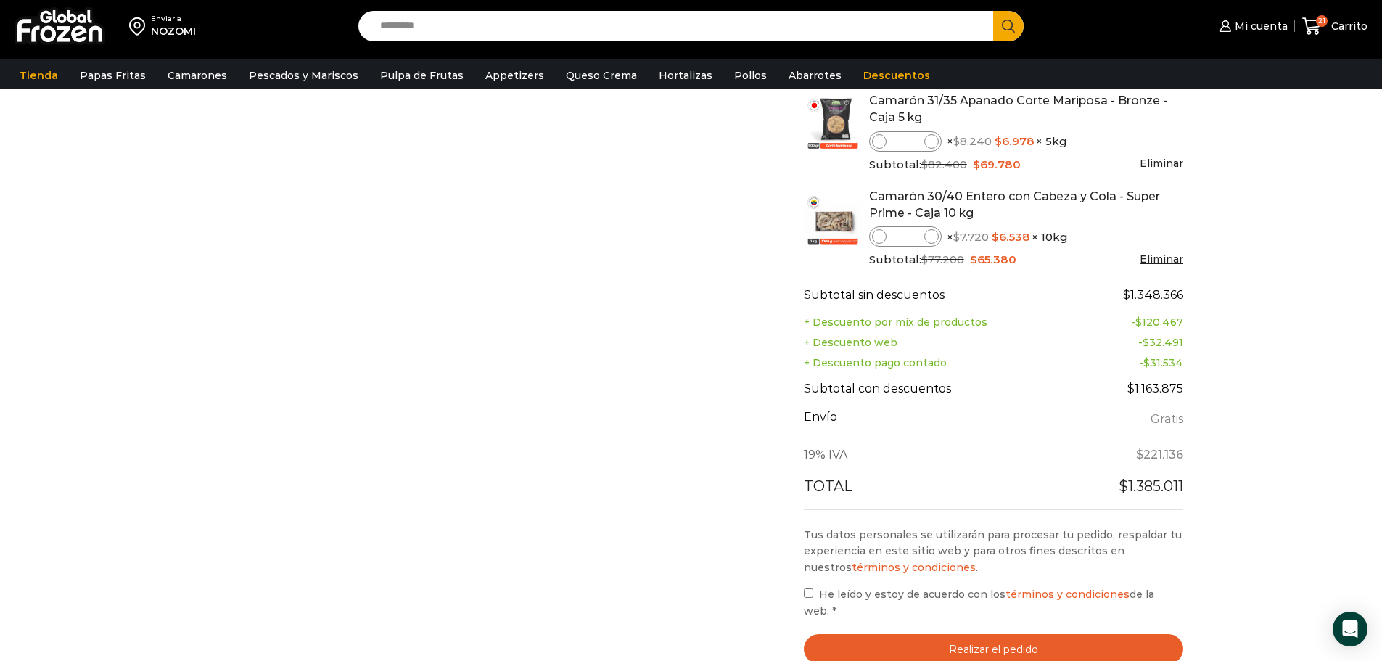
scroll to position [1295, 0]
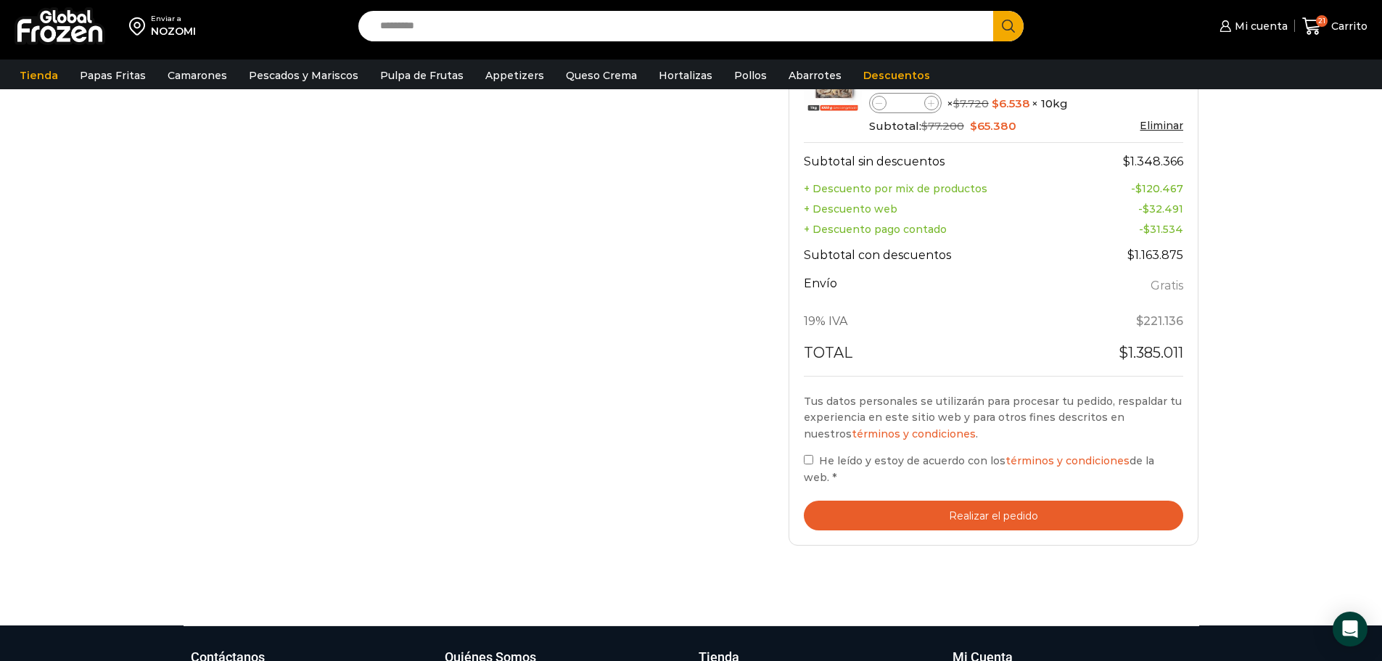
click at [1015, 508] on button "Realizar el pedido" at bounding box center [994, 515] width 380 height 30
